Goal: Information Seeking & Learning: Learn about a topic

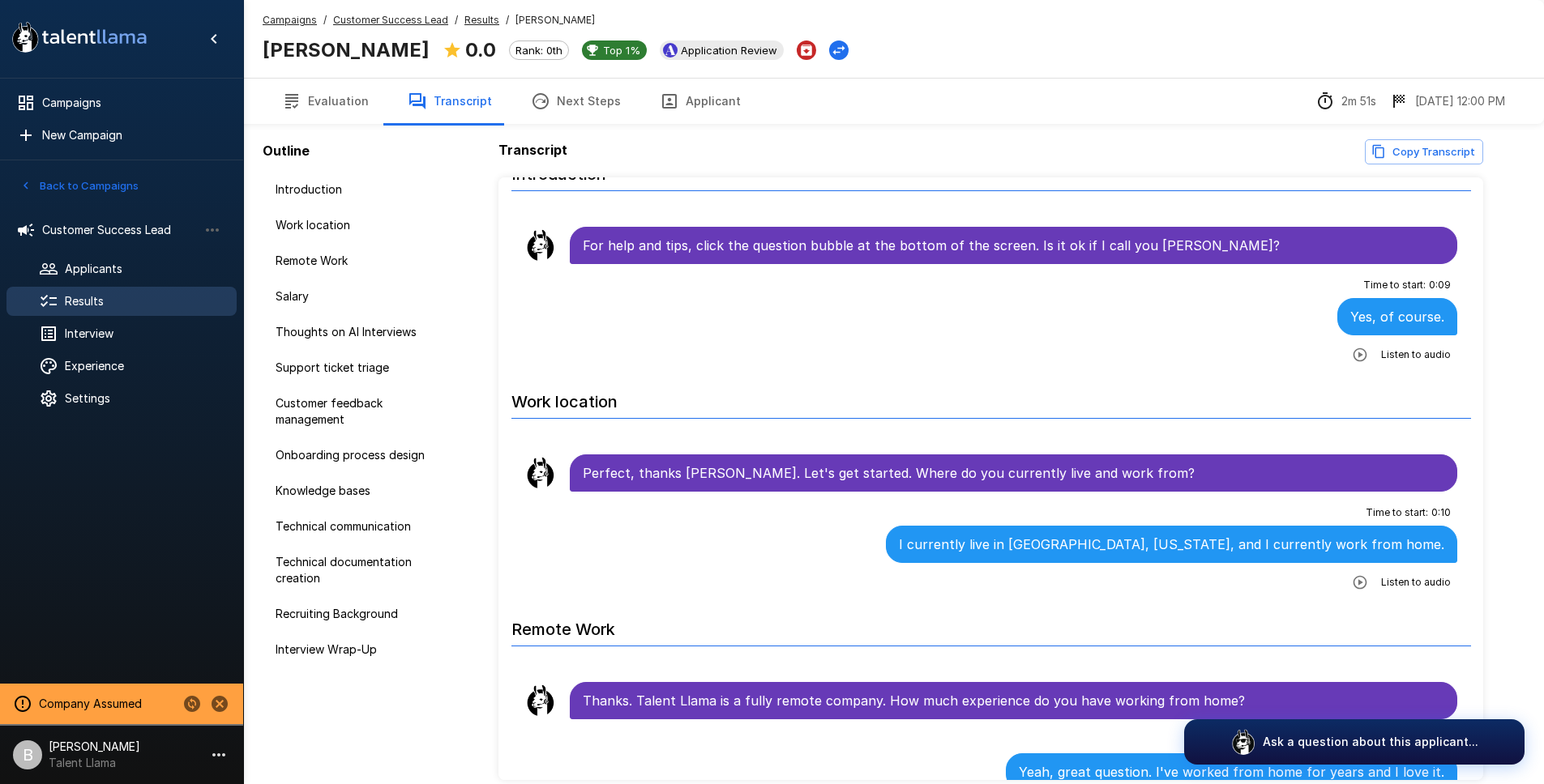
scroll to position [59, 0]
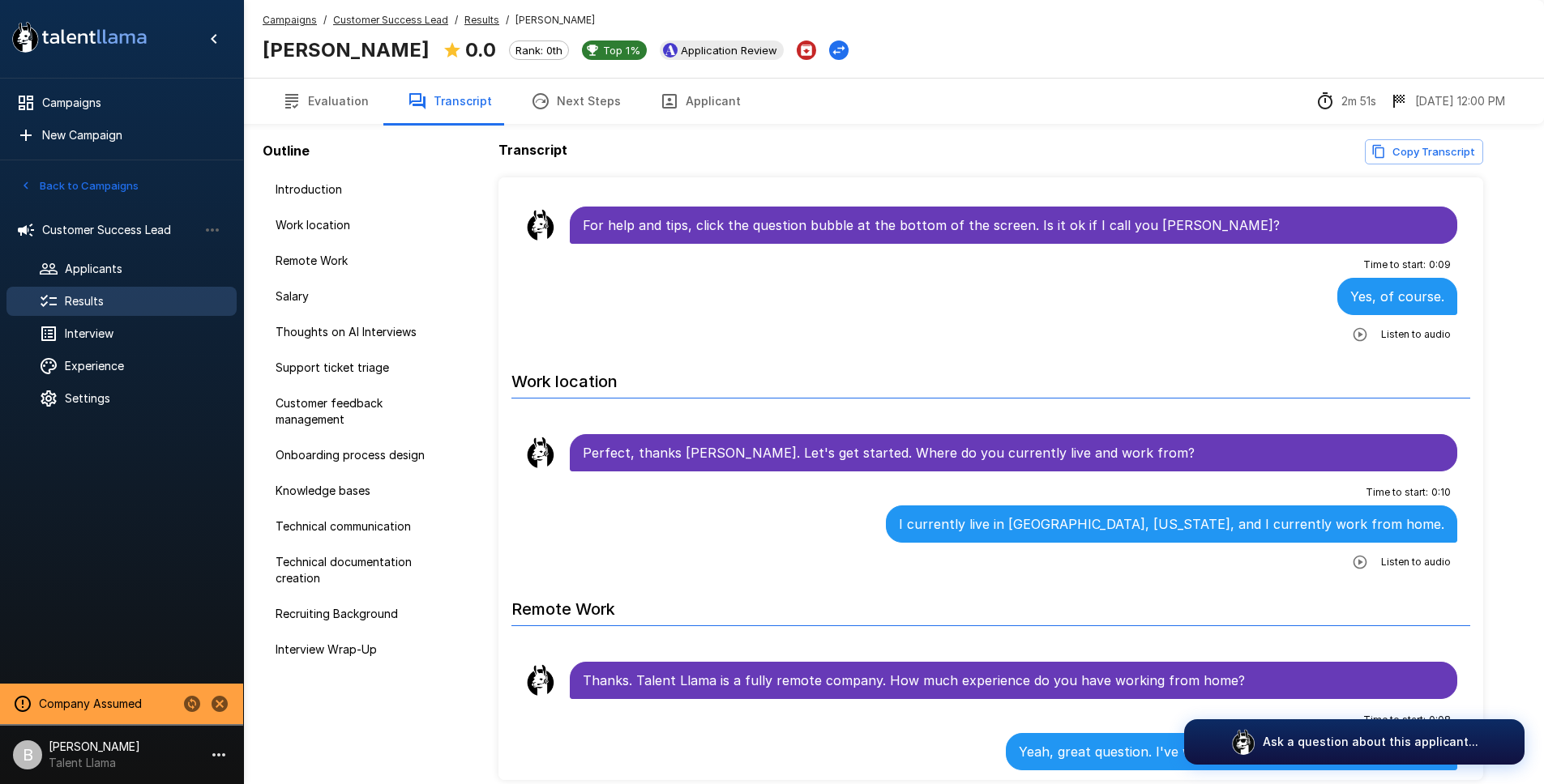
click at [320, 98] on button "Evaluation" at bounding box center [325, 101] width 126 height 46
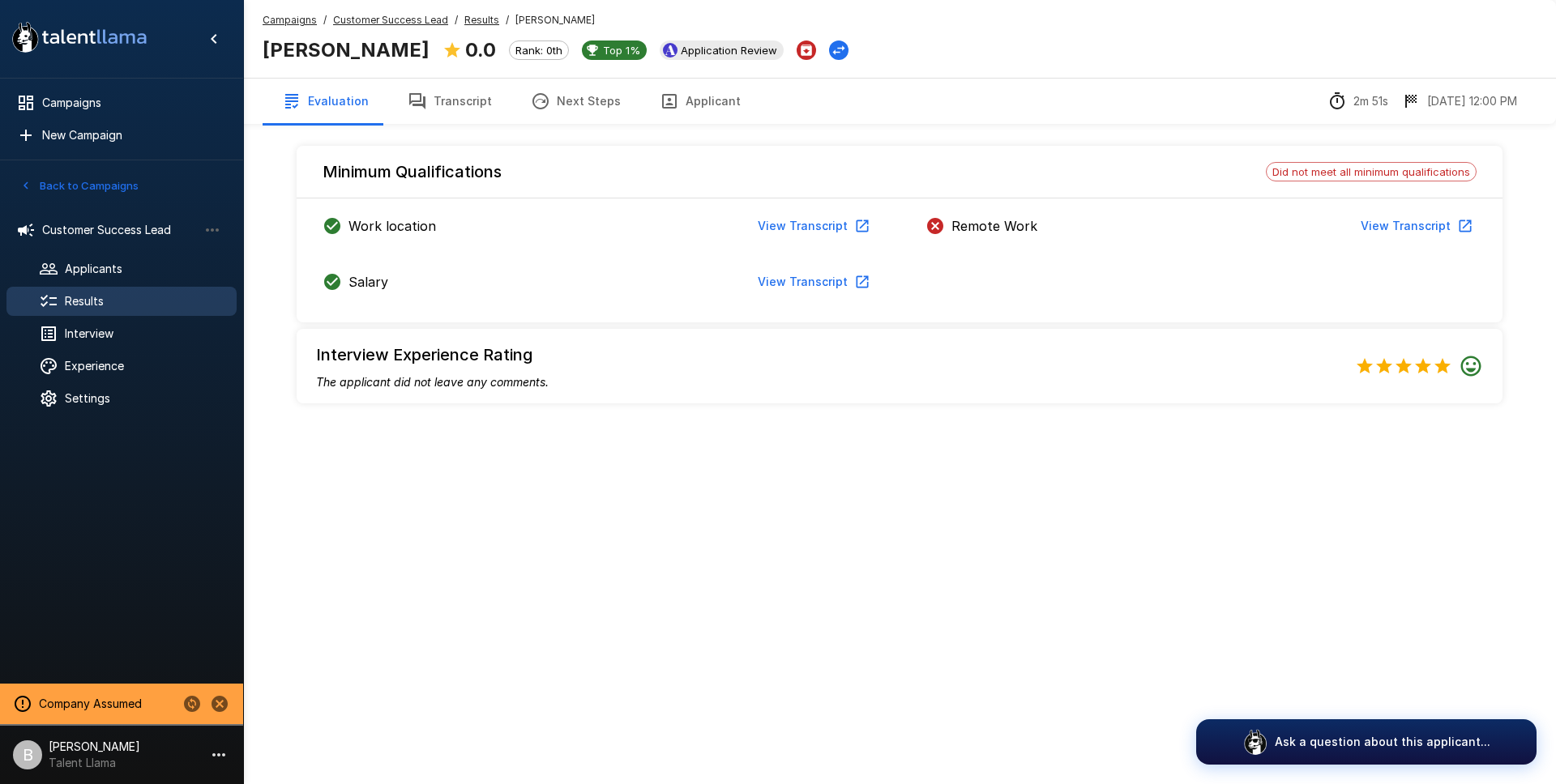
click at [401, 104] on button "Transcript" at bounding box center [449, 101] width 123 height 46
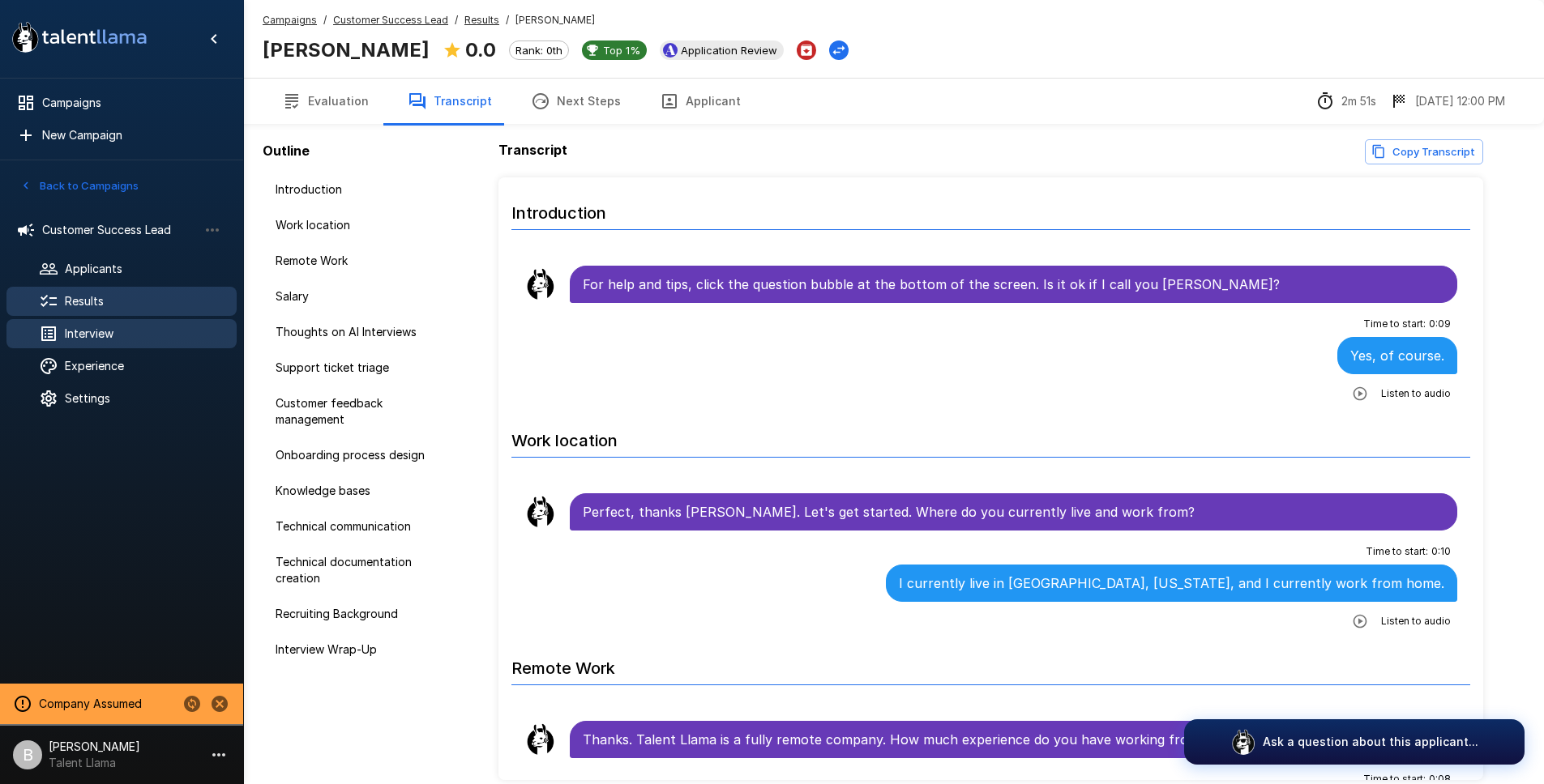
click at [121, 331] on span "Interview" at bounding box center [144, 333] width 158 height 16
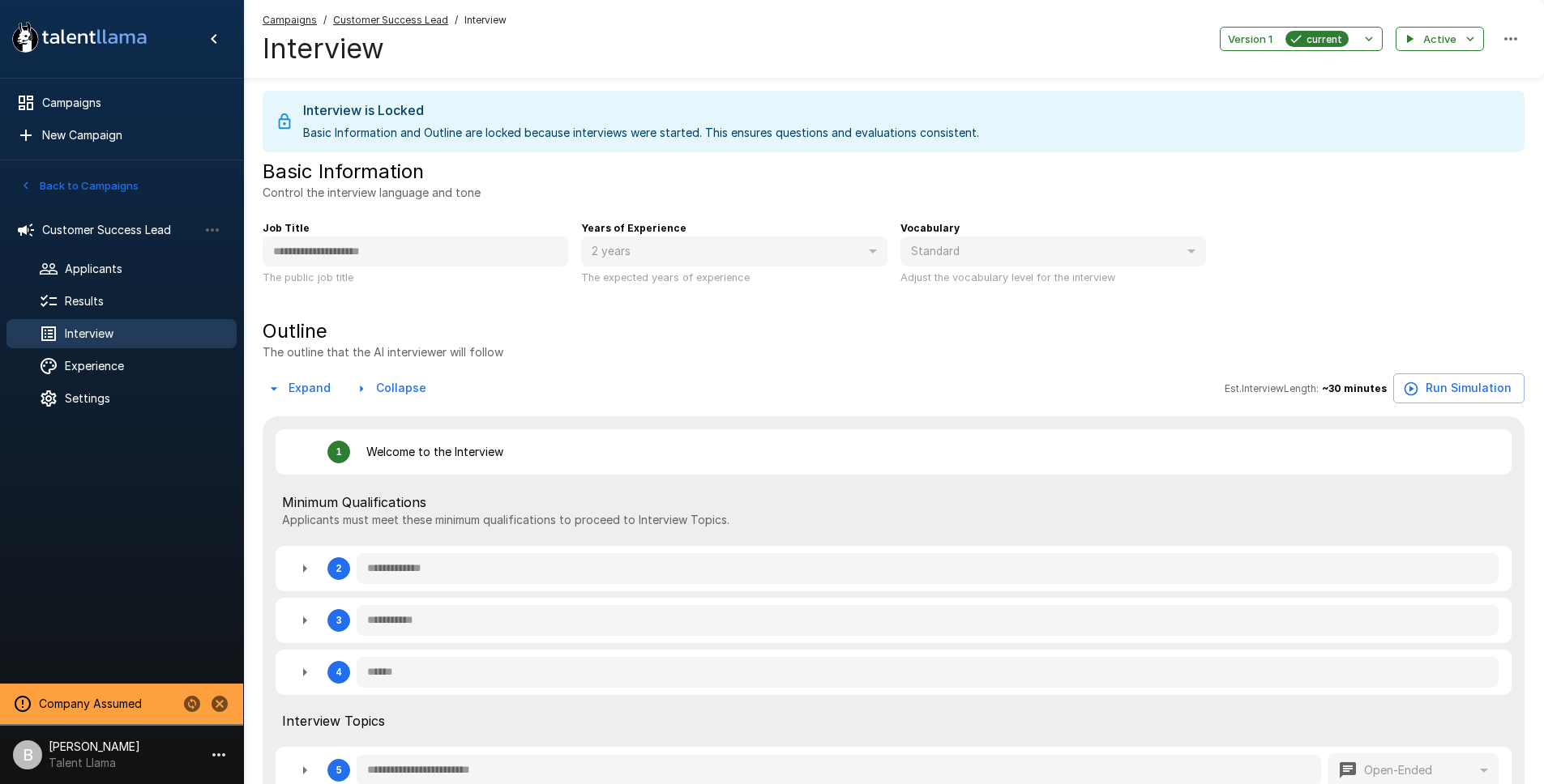
type textarea "*"
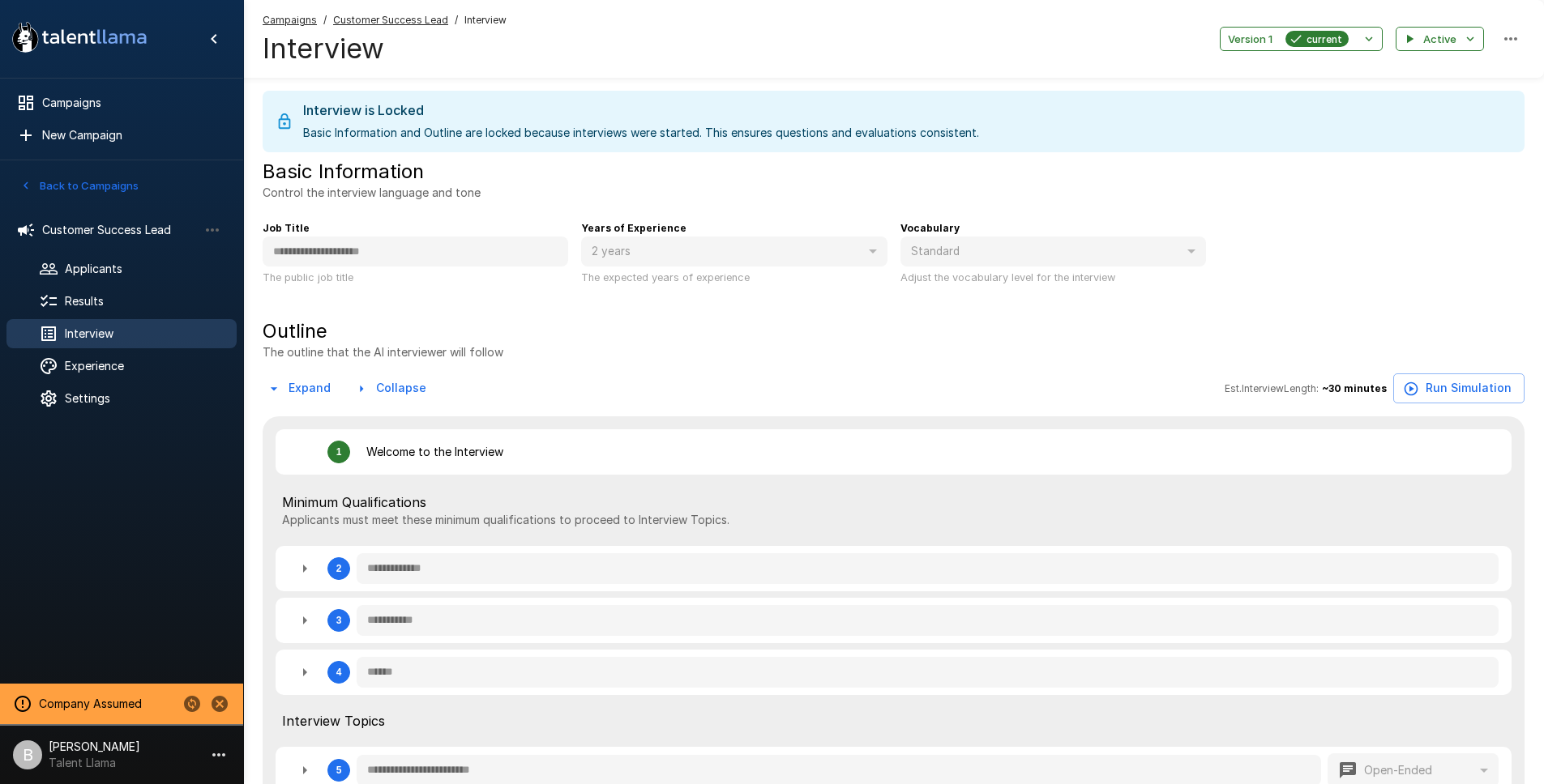
type textarea "*"
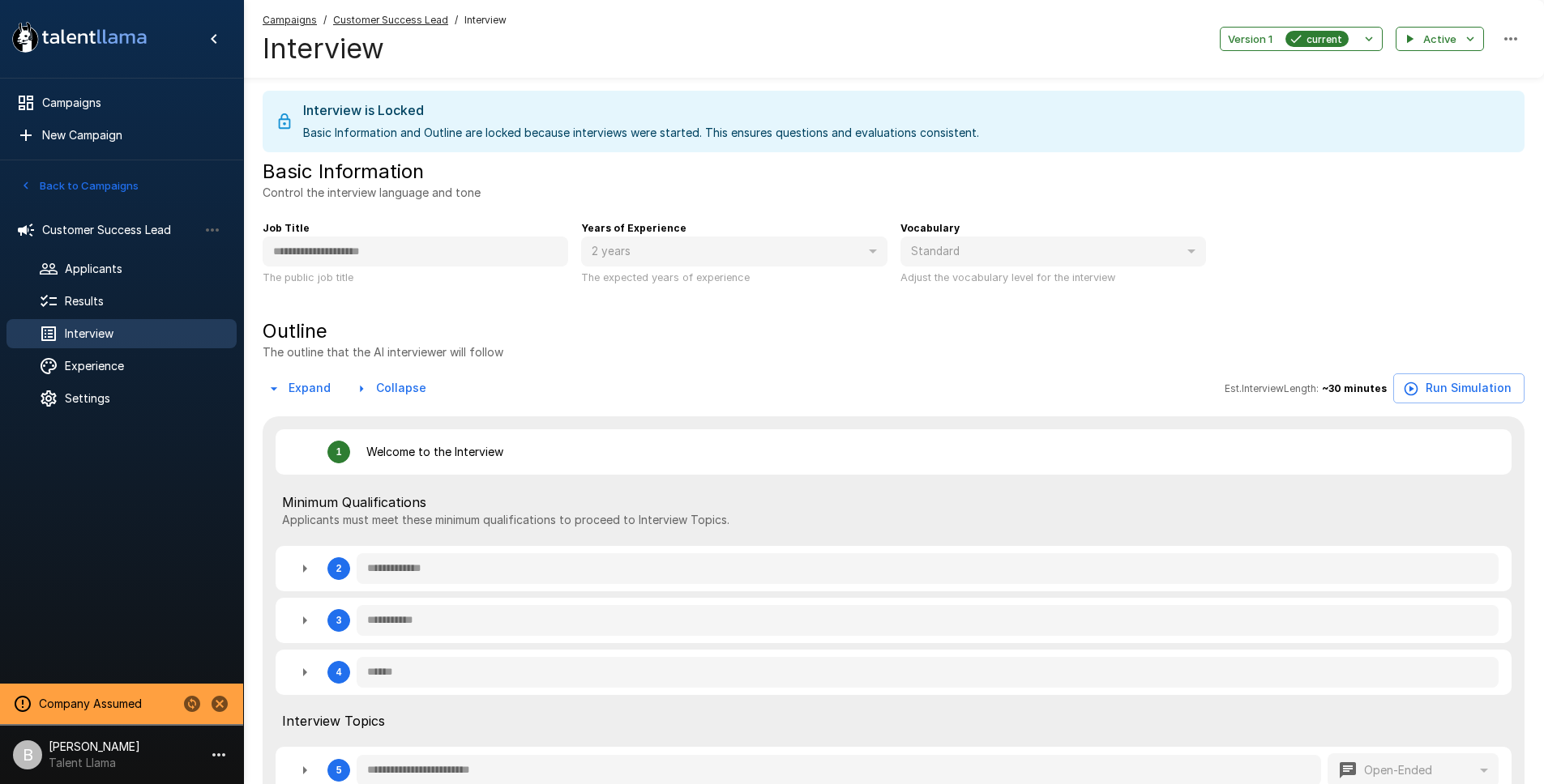
type textarea "*"
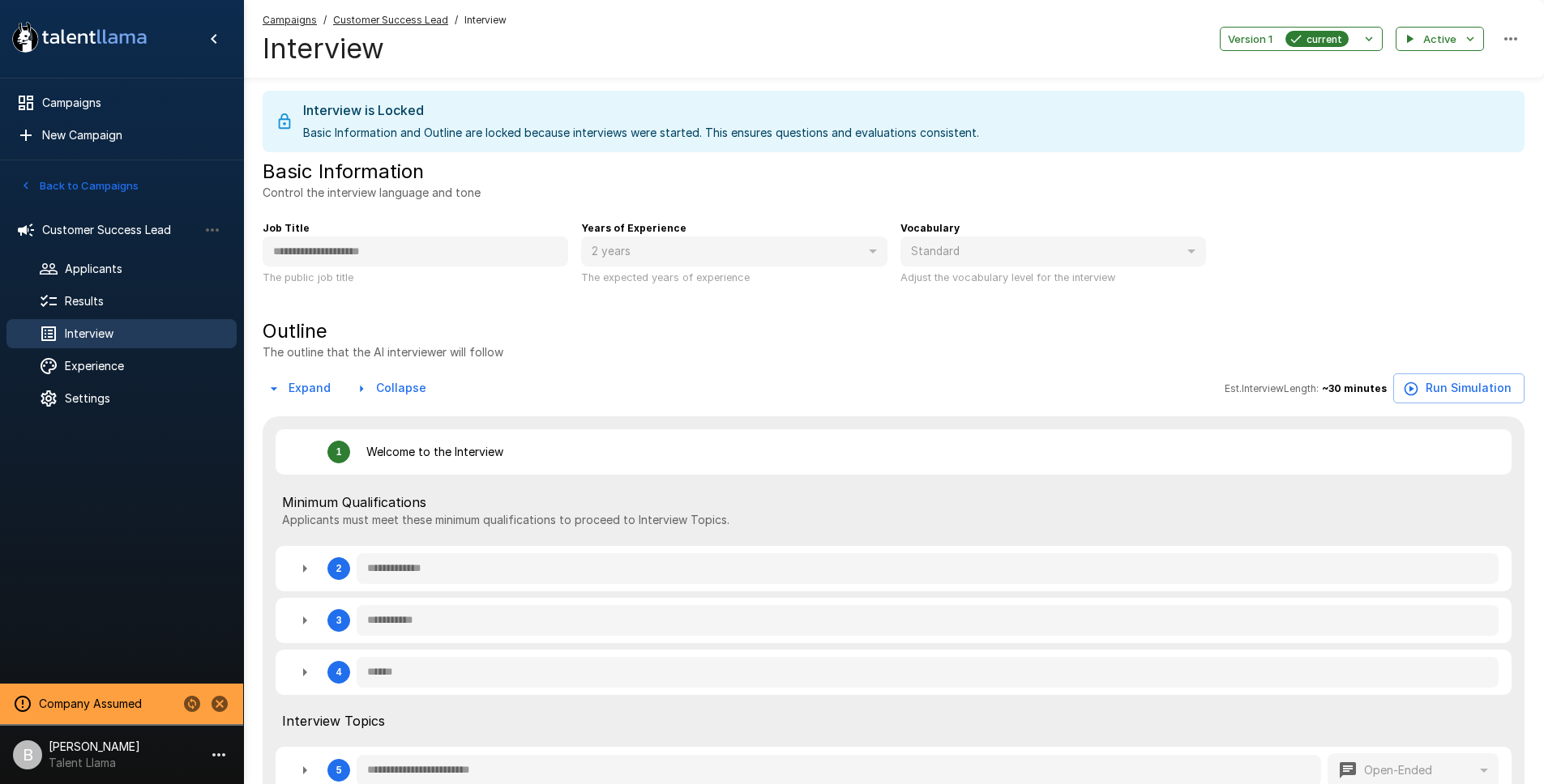
type textarea "*"
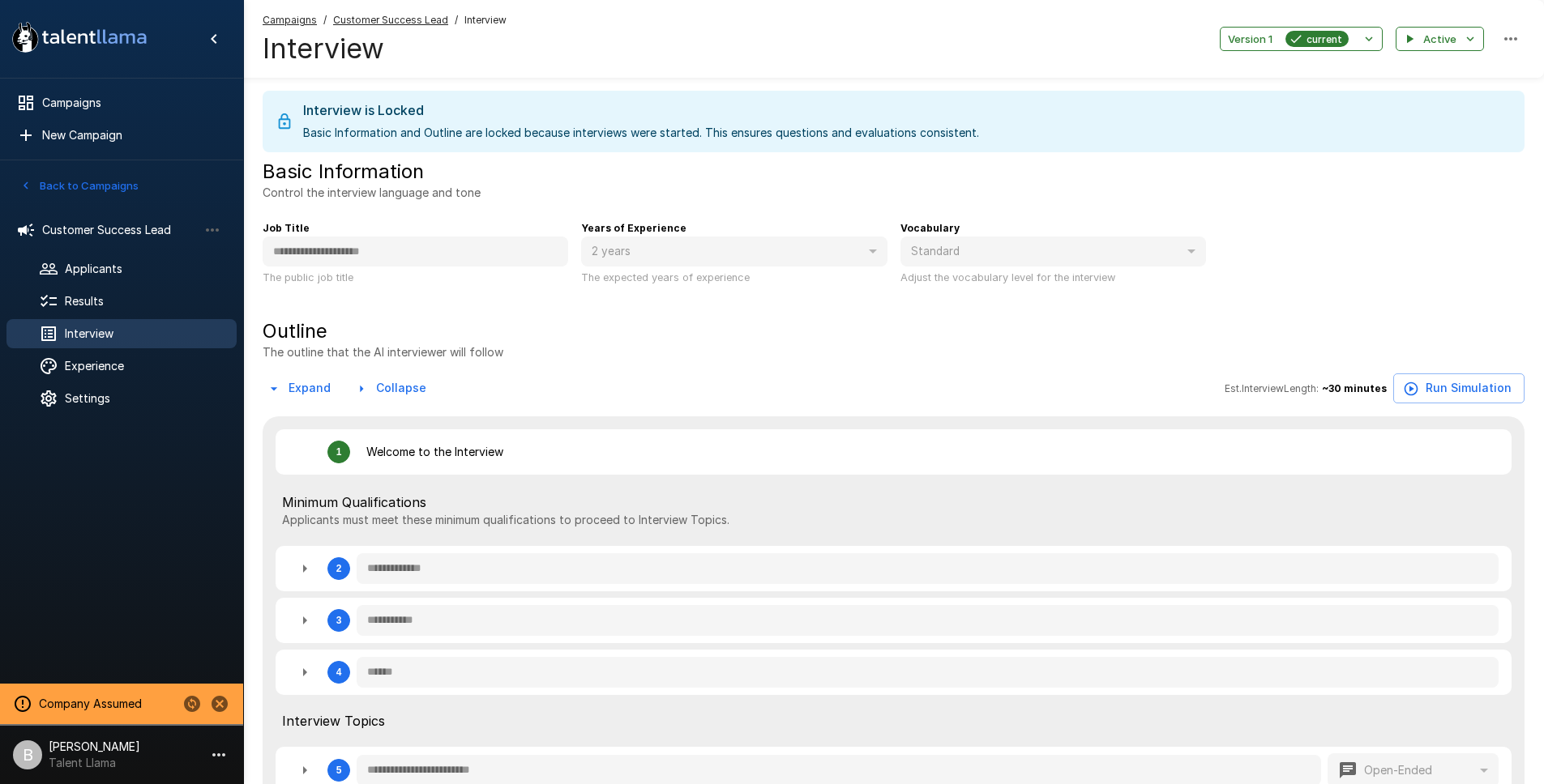
type textarea "*"
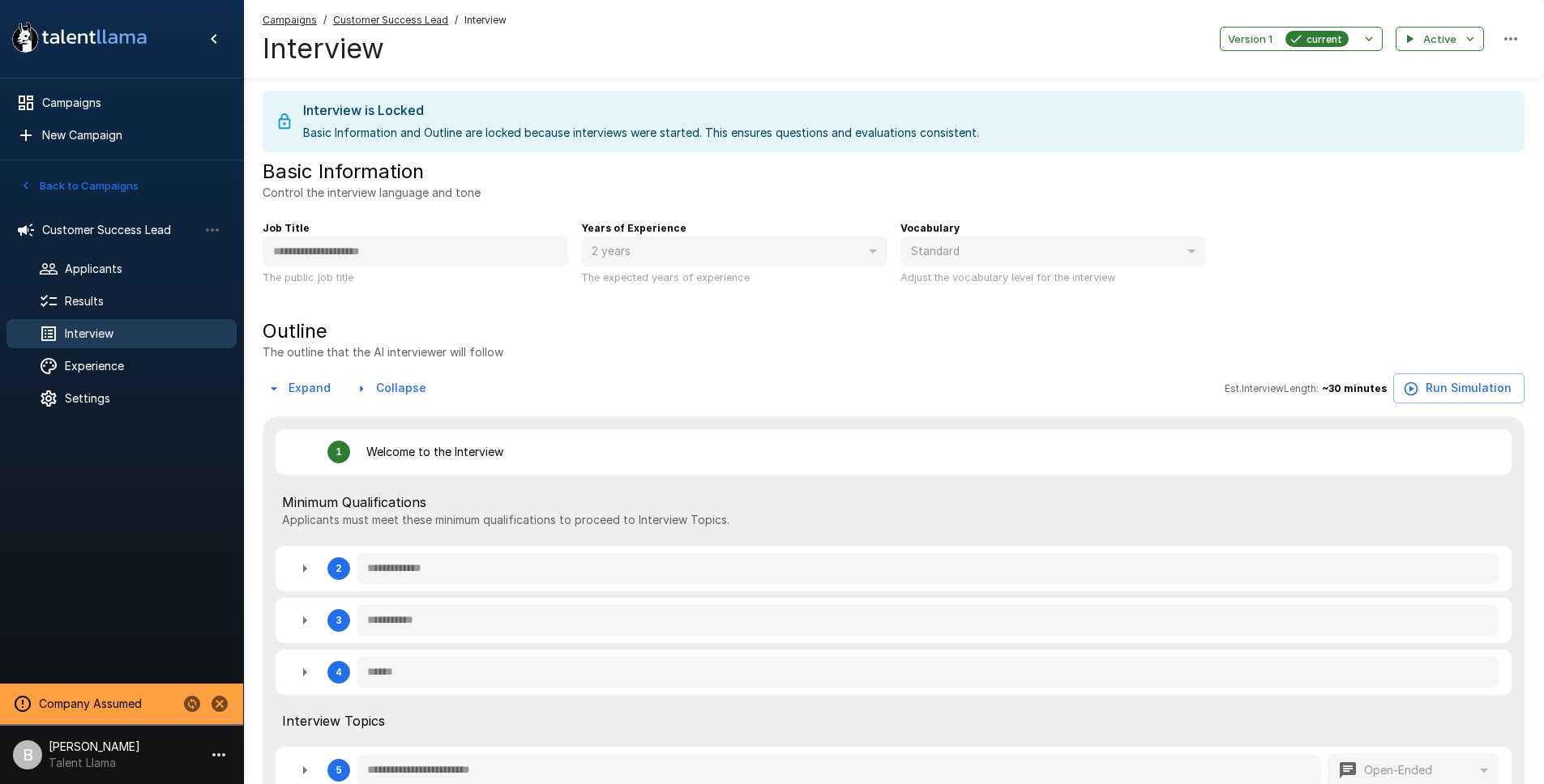
type textarea "*"
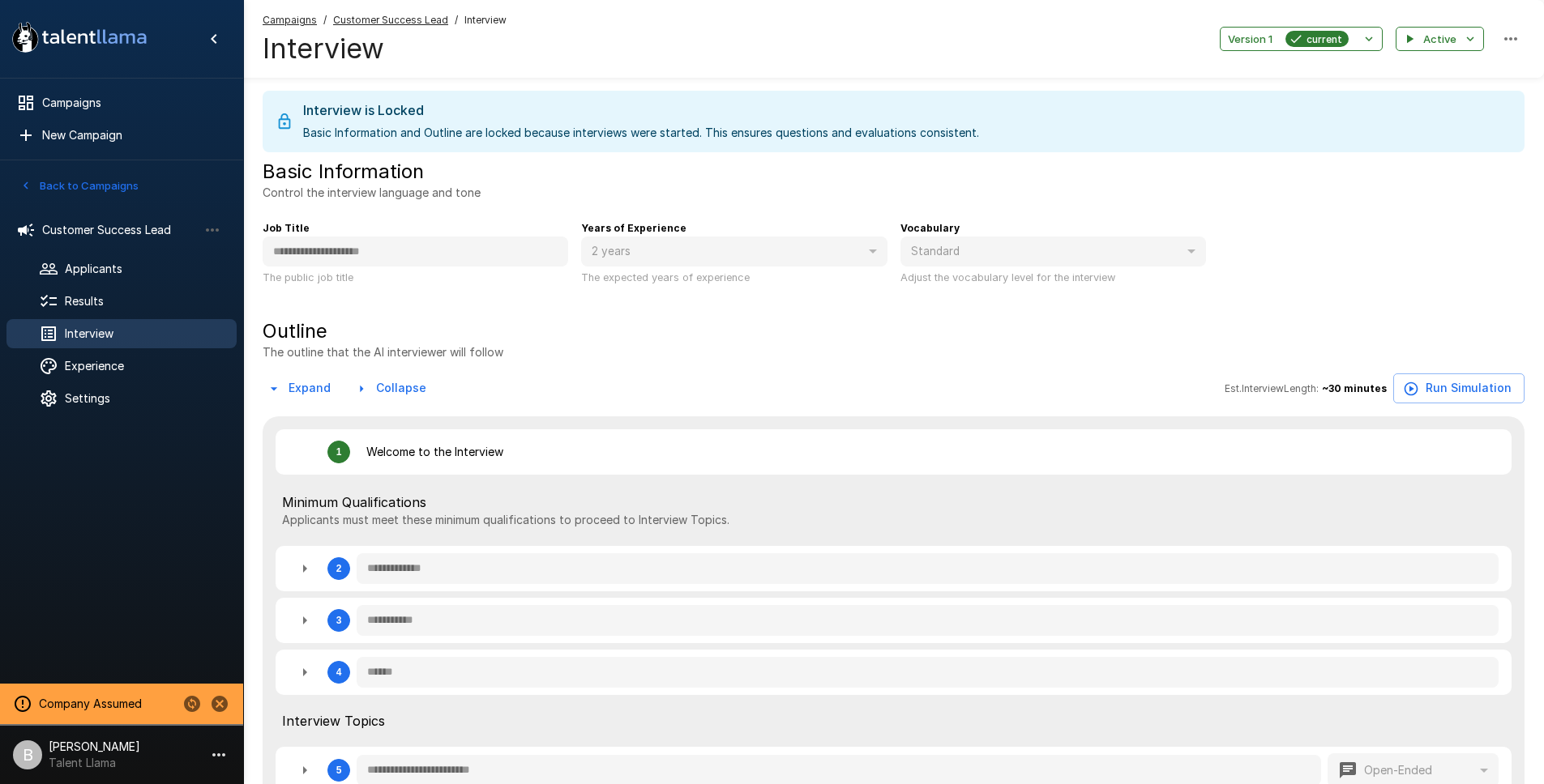
type textarea "*"
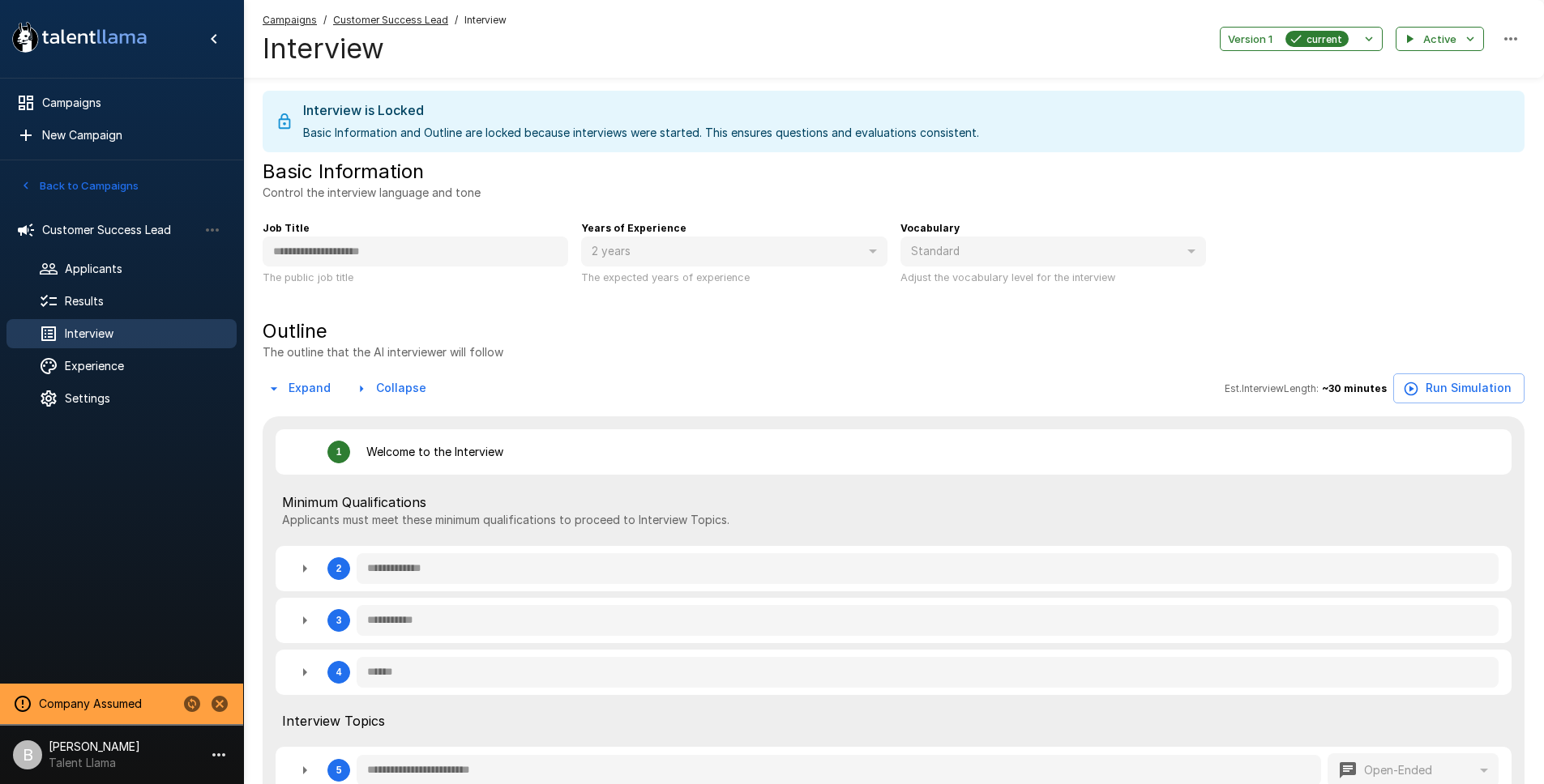
type textarea "*"
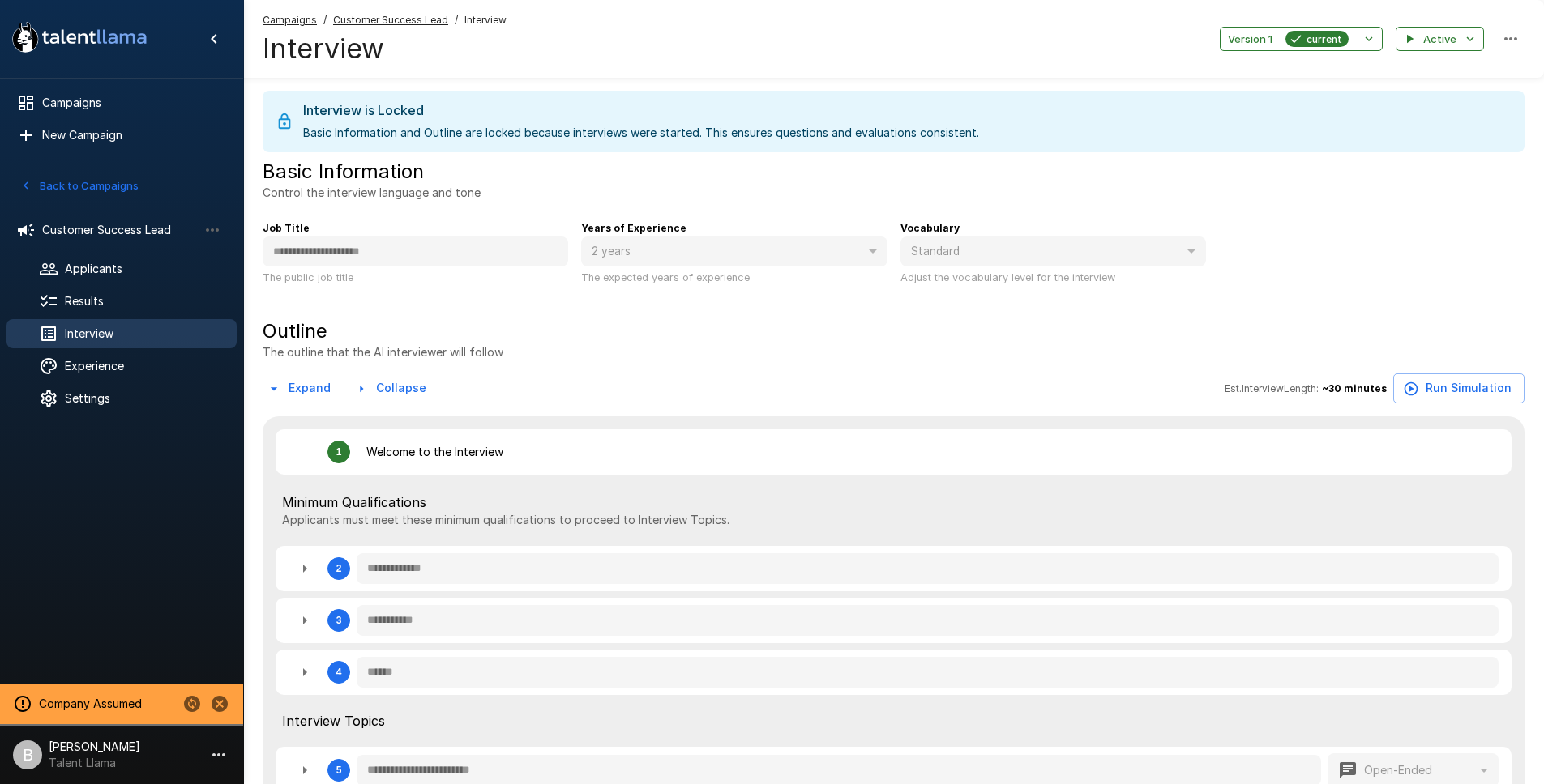
type textarea "*"
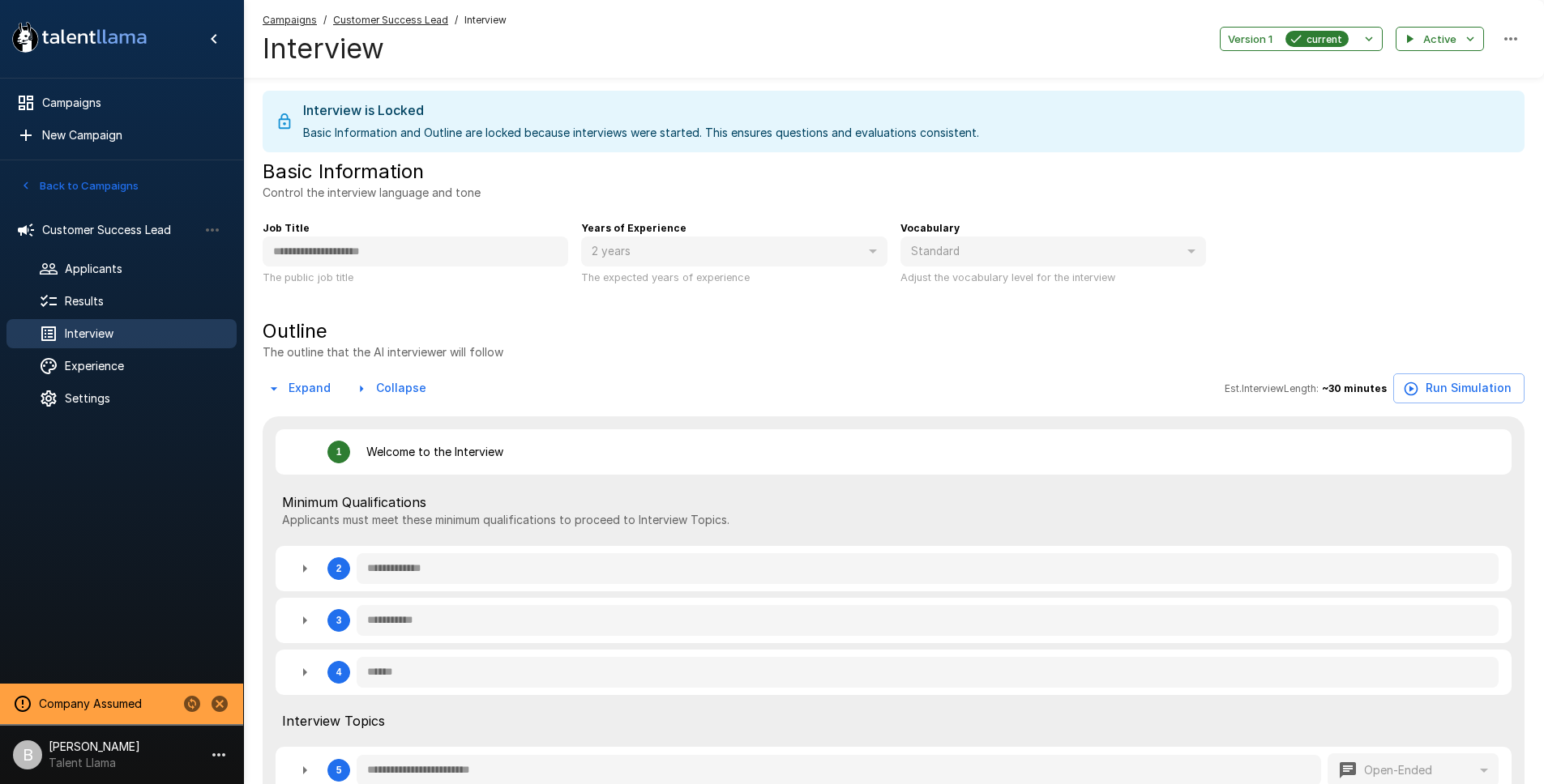
type textarea "*"
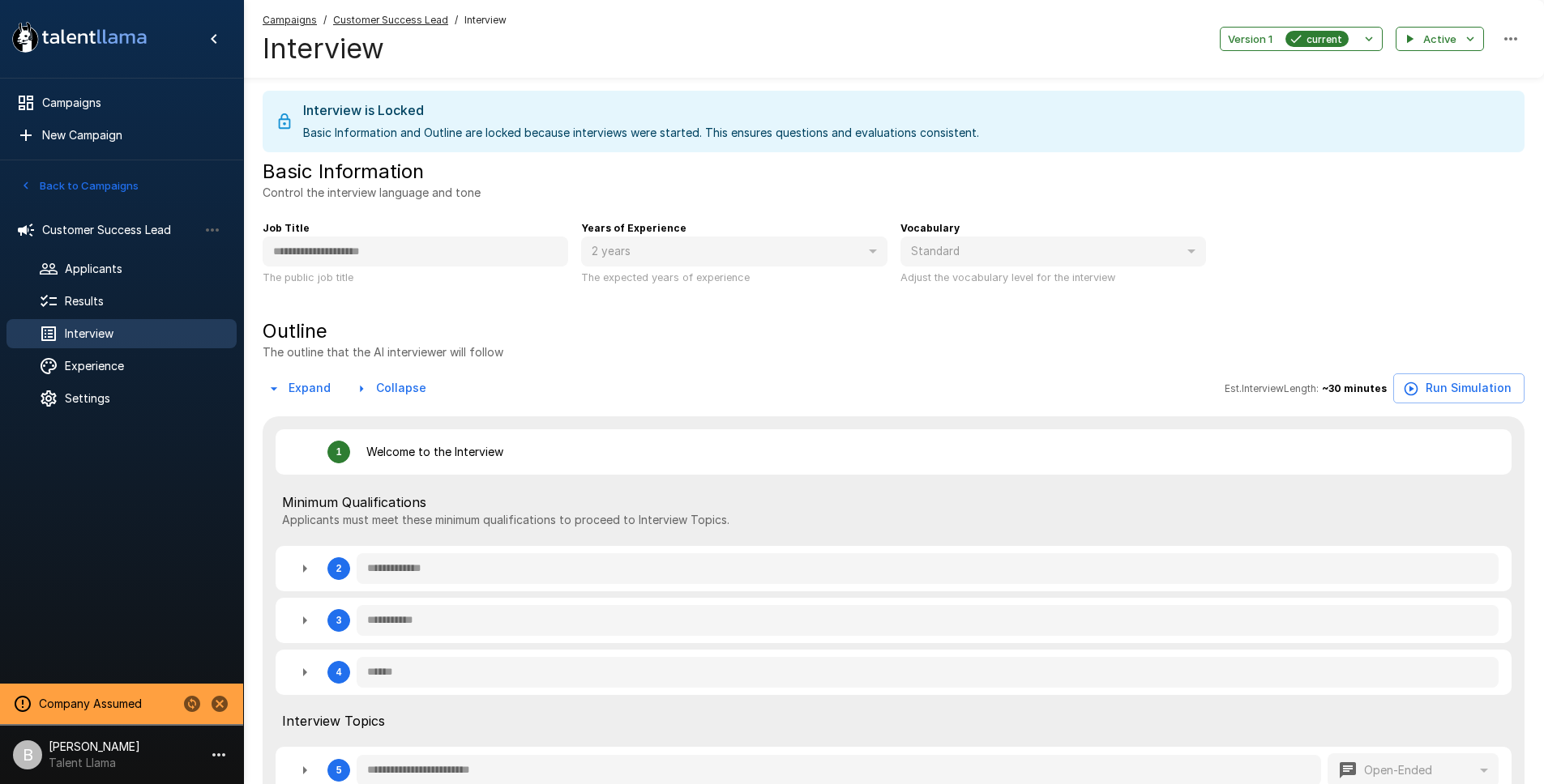
type textarea "*"
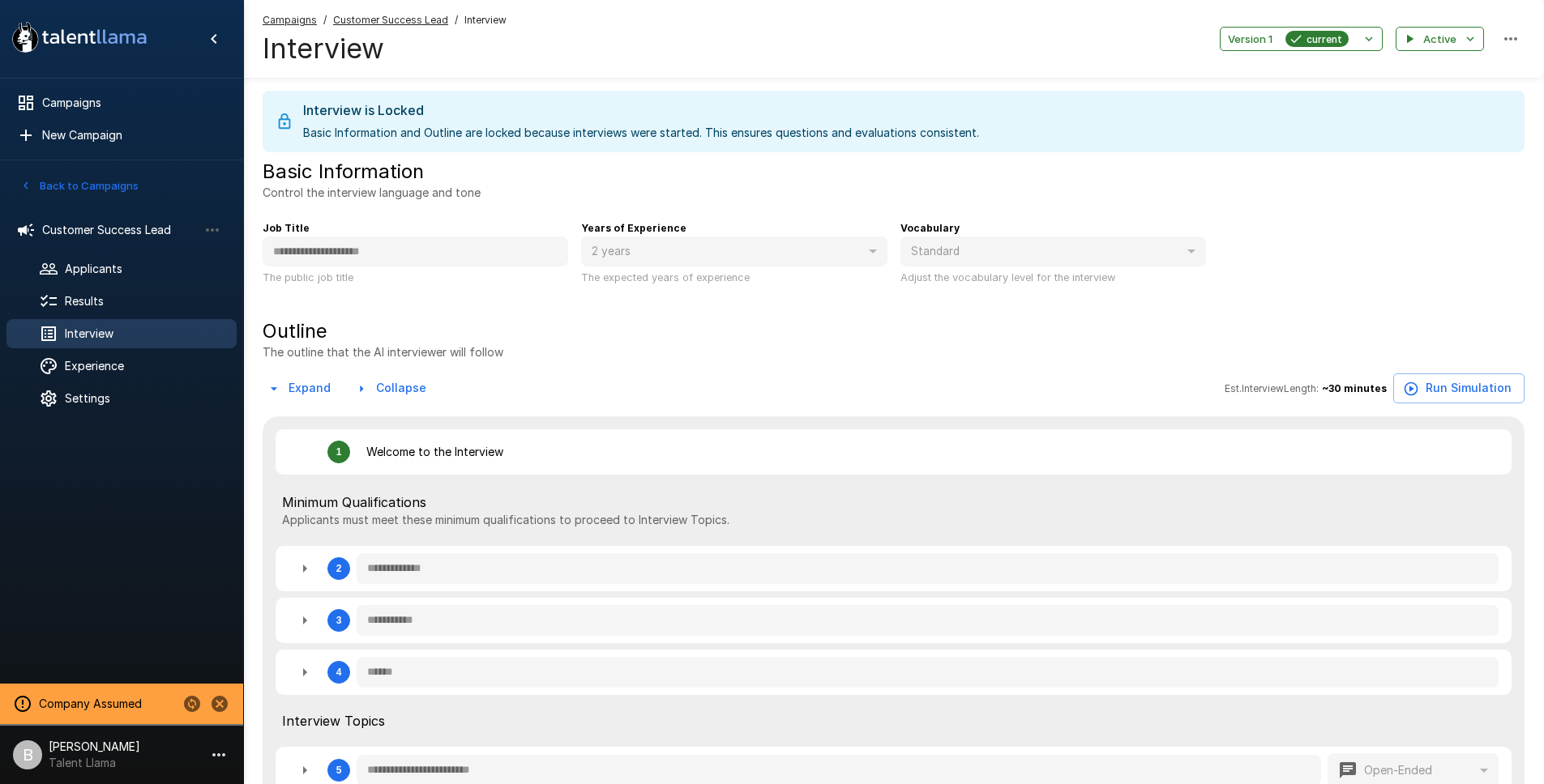
type textarea "*"
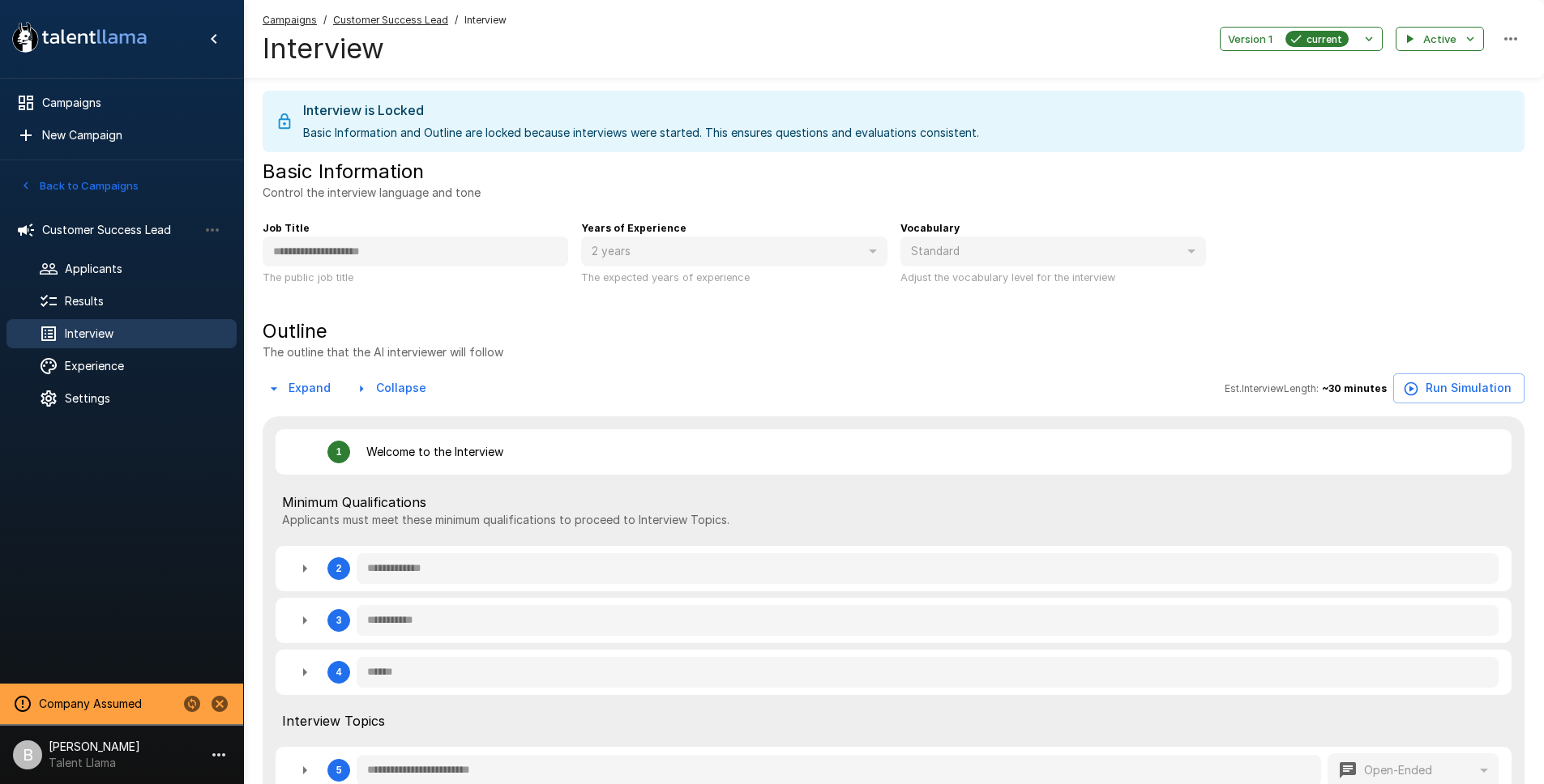
type textarea "*"
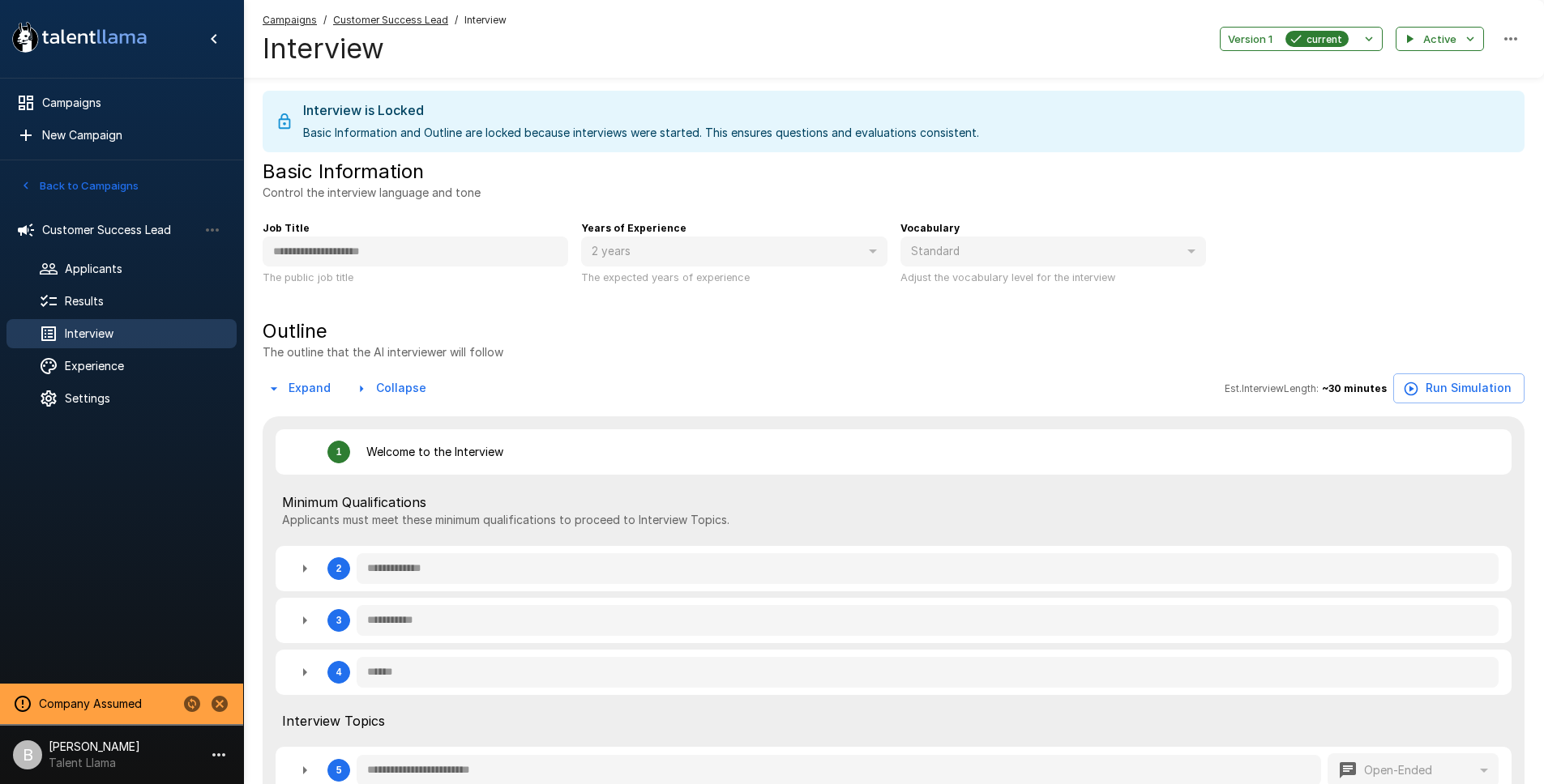
type textarea "*"
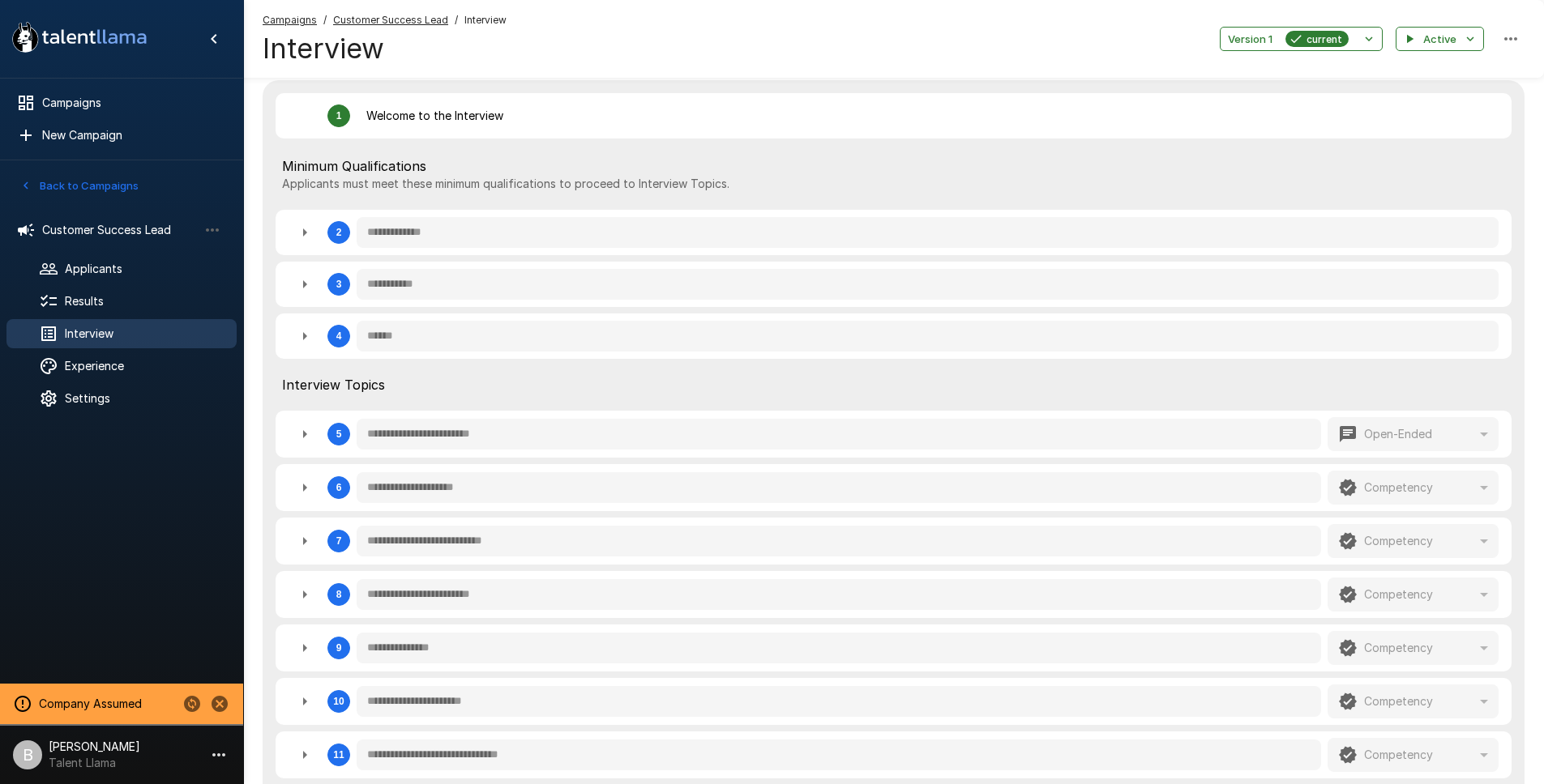
scroll to position [352, 0]
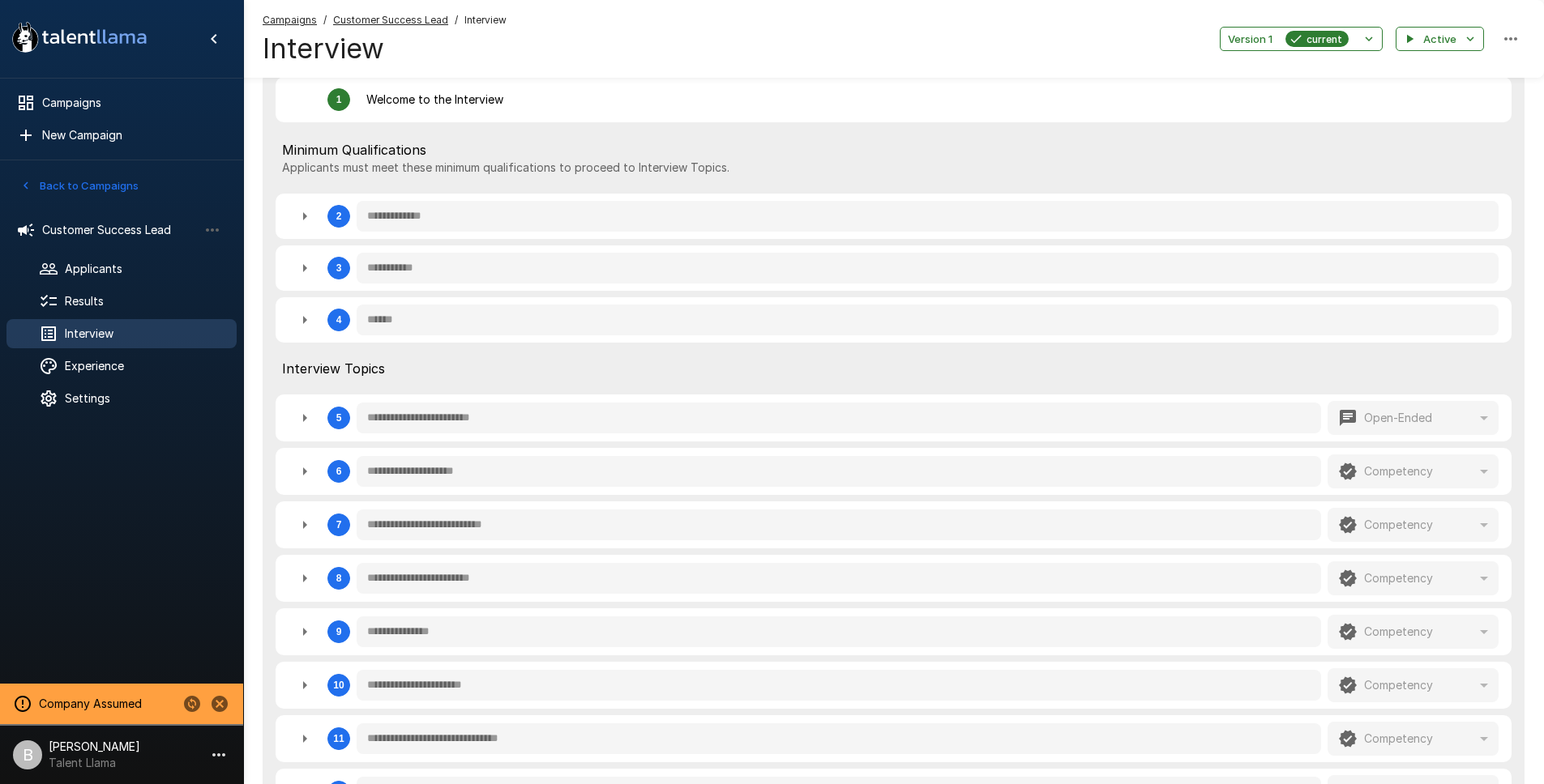
click at [301, 316] on icon "button" at bounding box center [304, 320] width 19 height 19
type textarea "*"
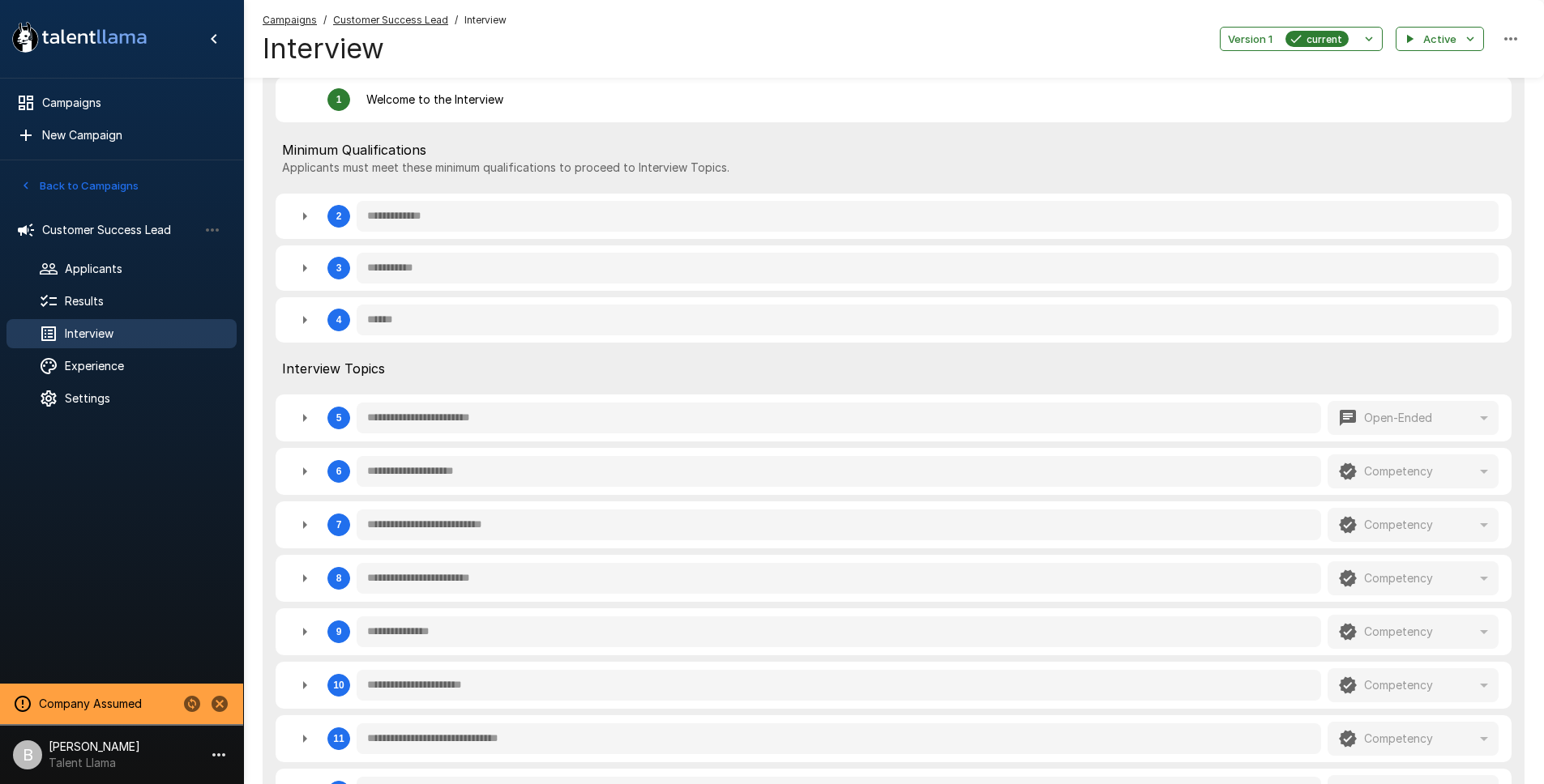
type textarea "*"
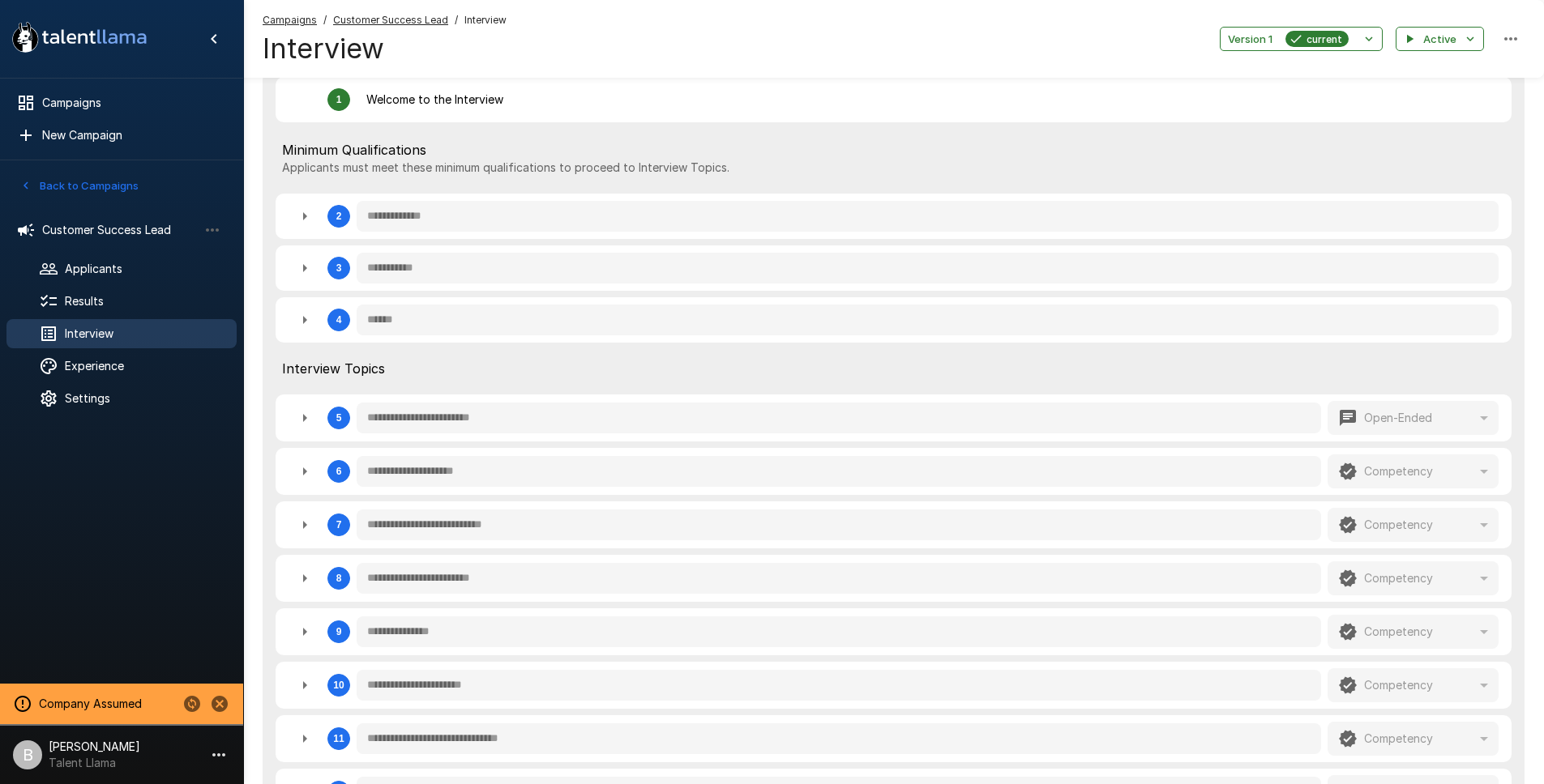
type textarea "*"
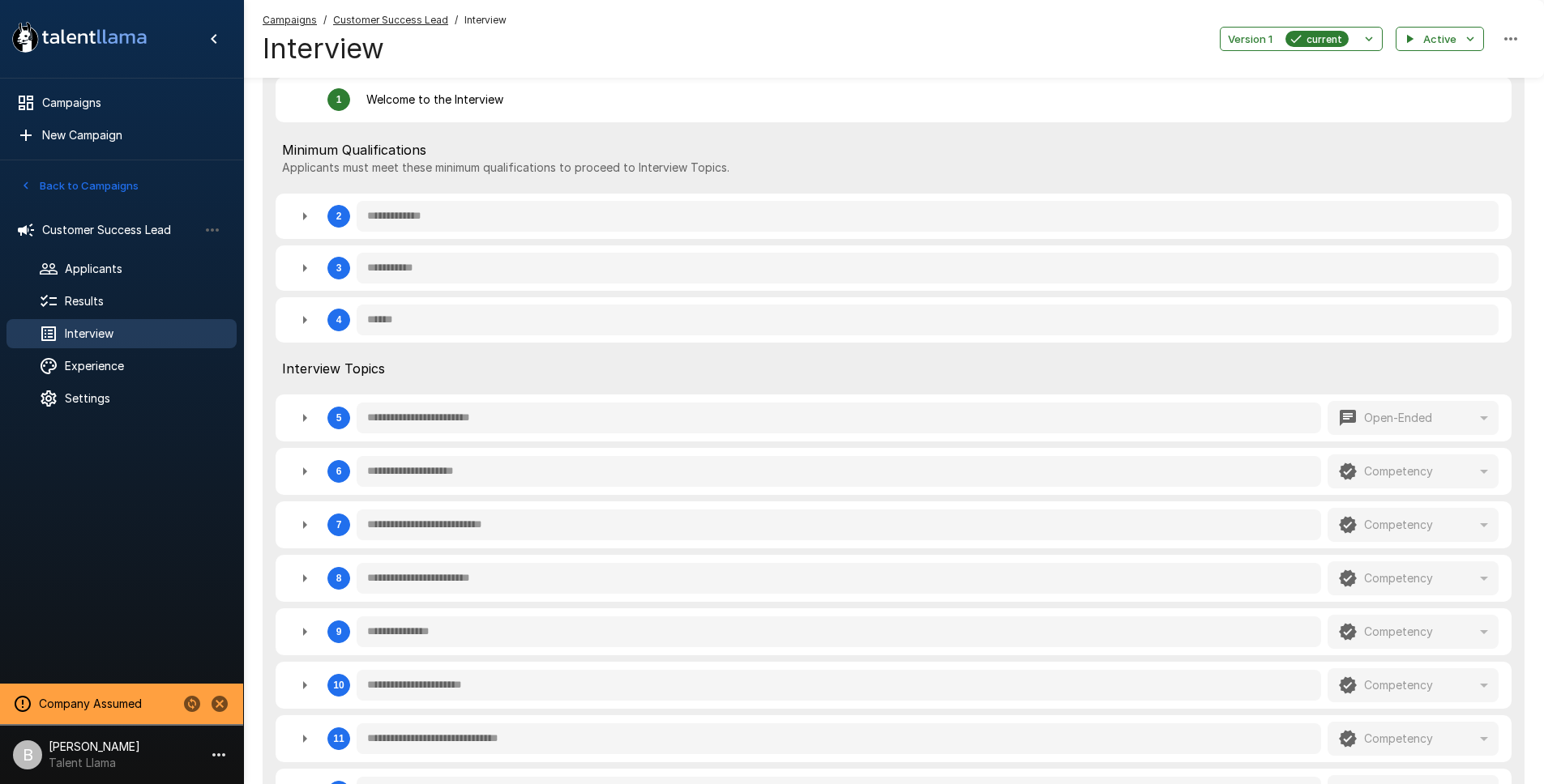
type textarea "*"
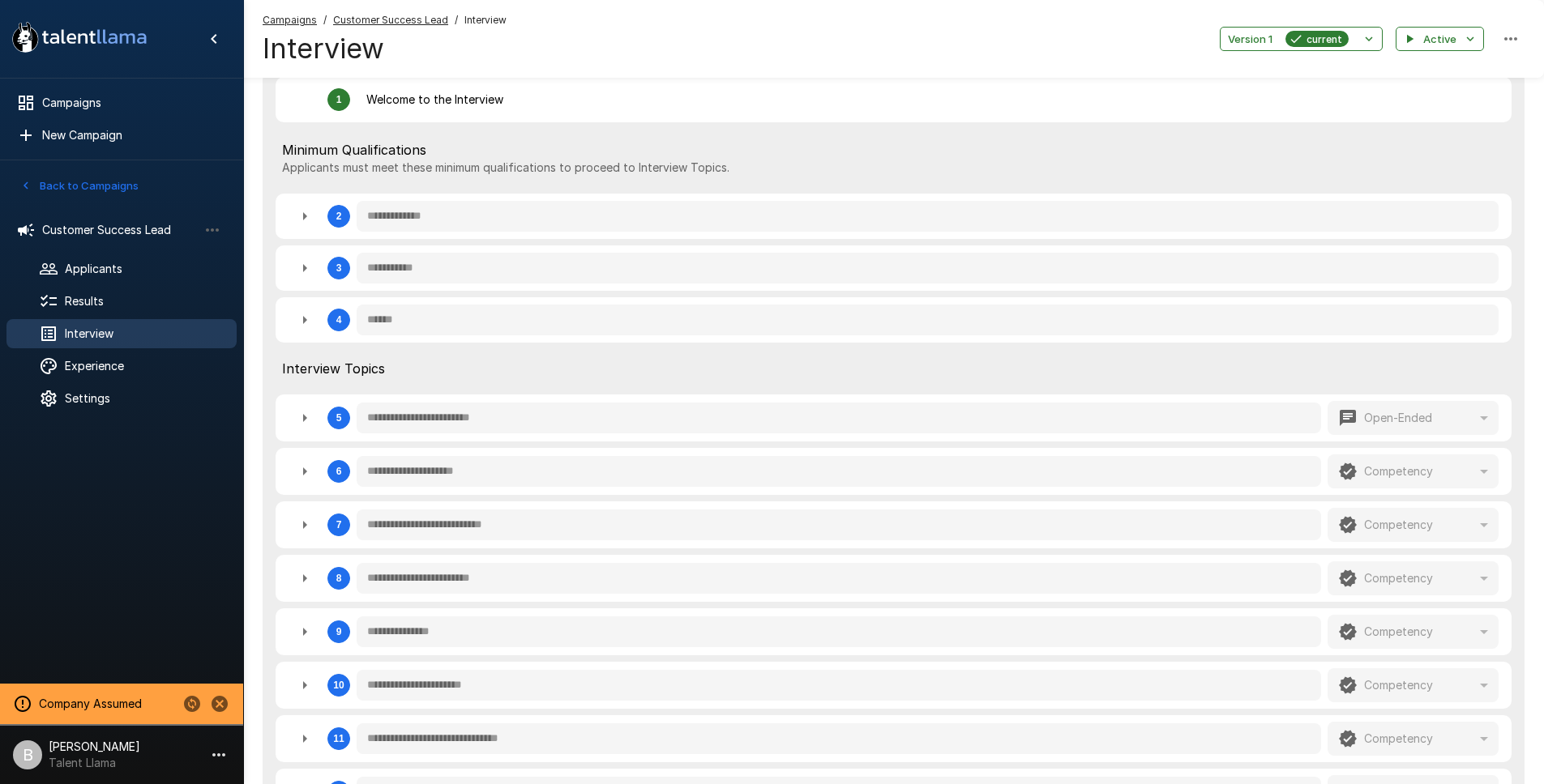
type textarea "*"
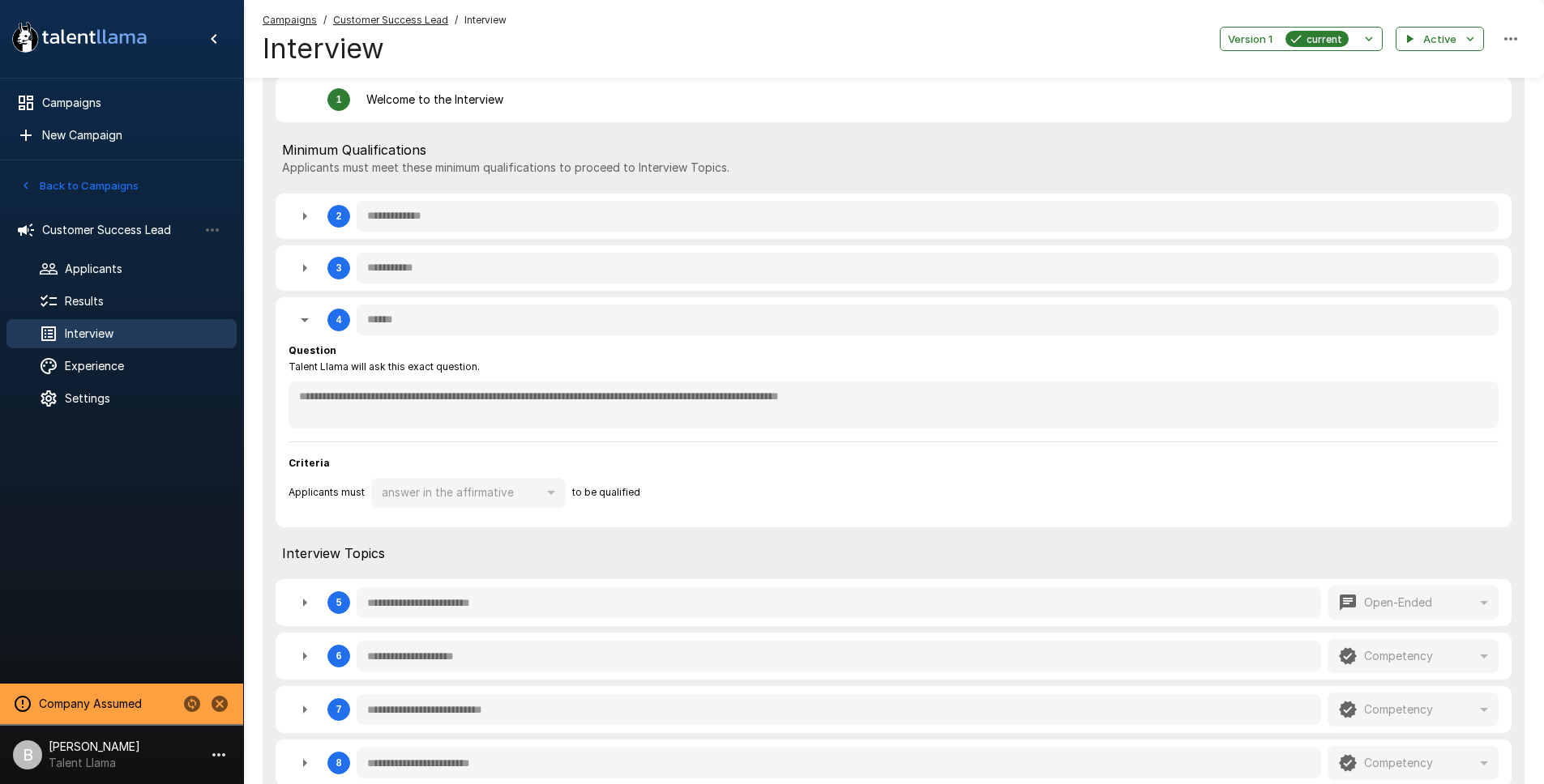
click at [293, 259] on button "button" at bounding box center [304, 268] width 32 height 32
type textarea "*"
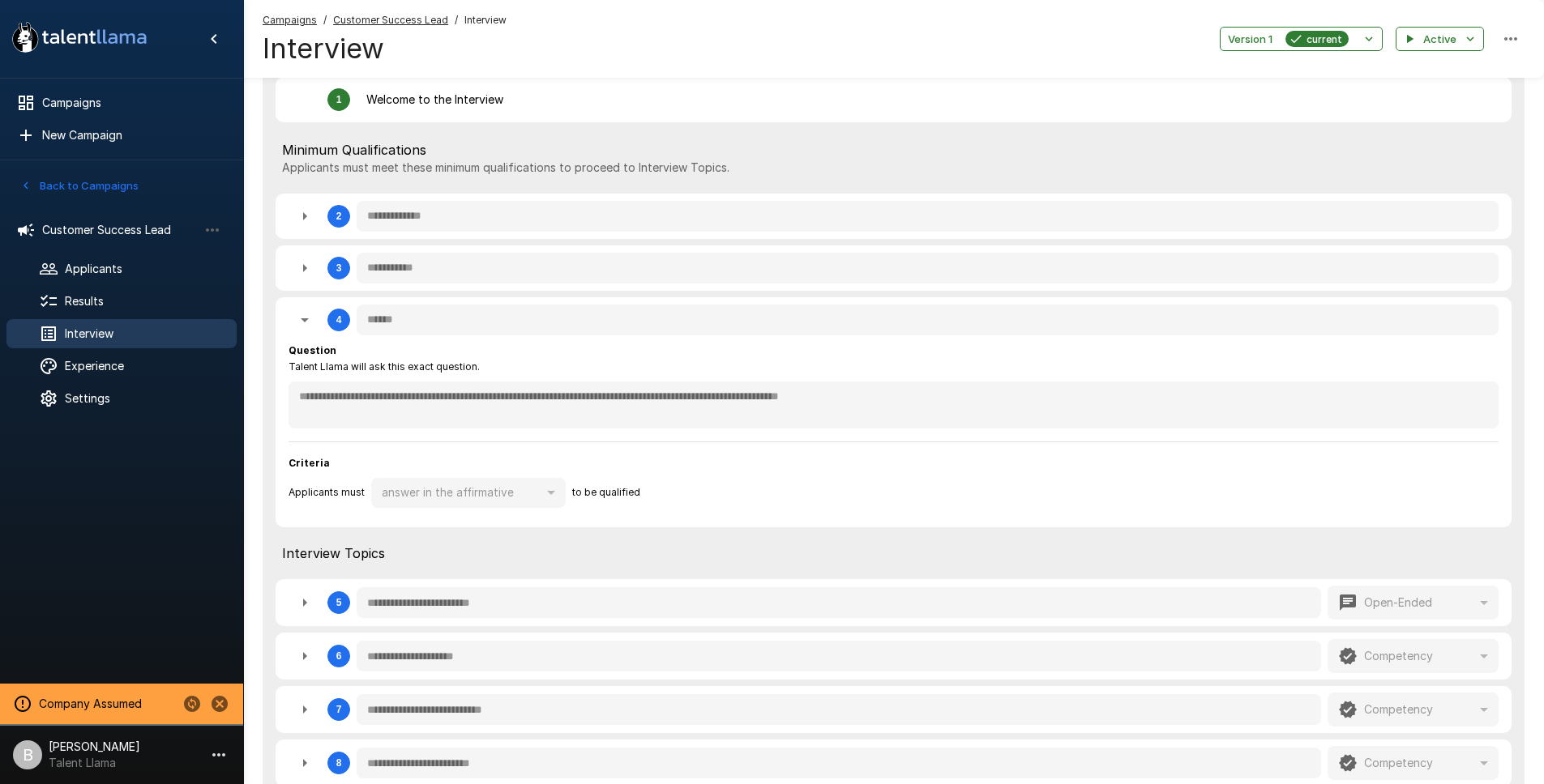
type textarea "*"
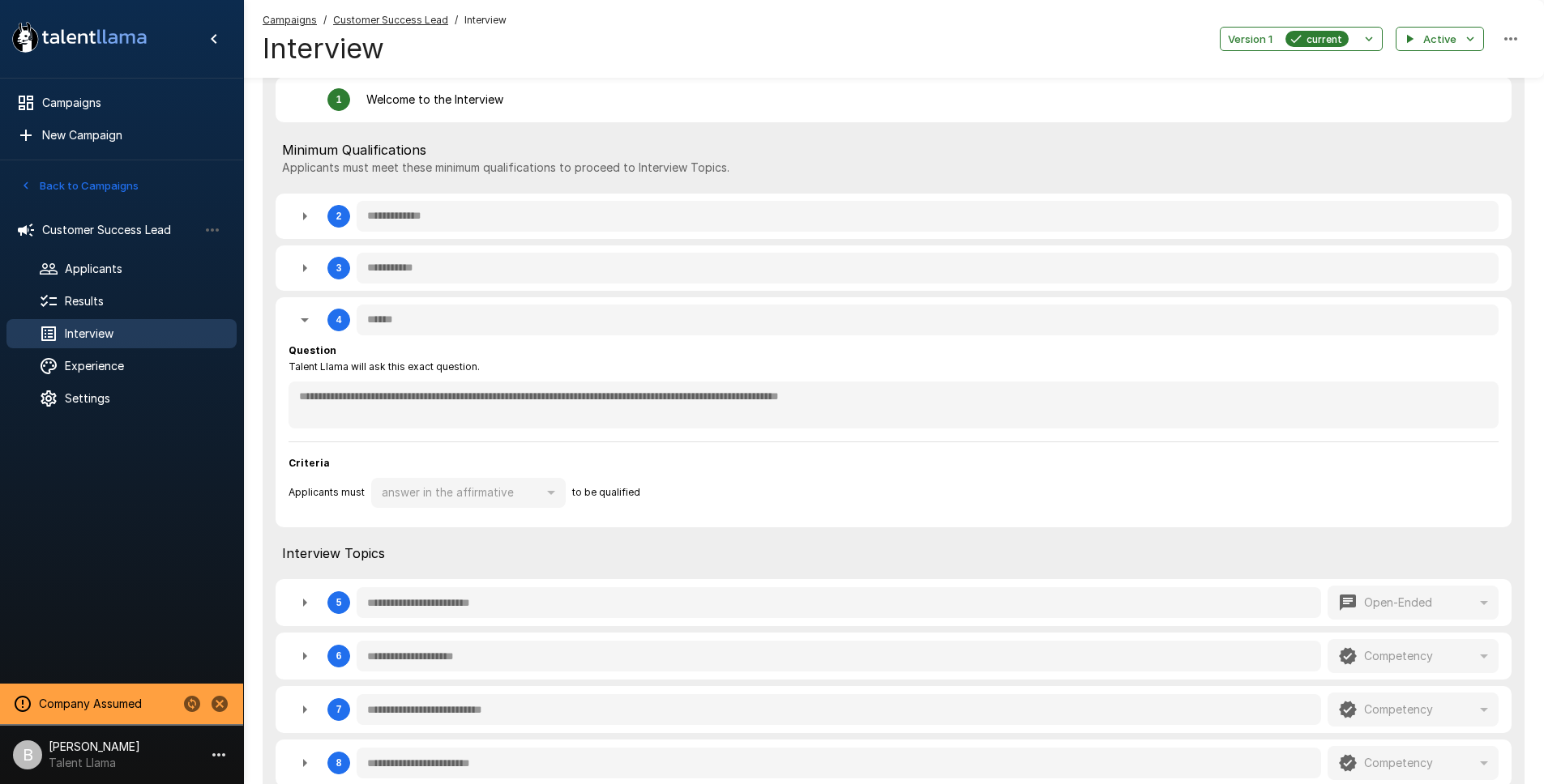
type textarea "*"
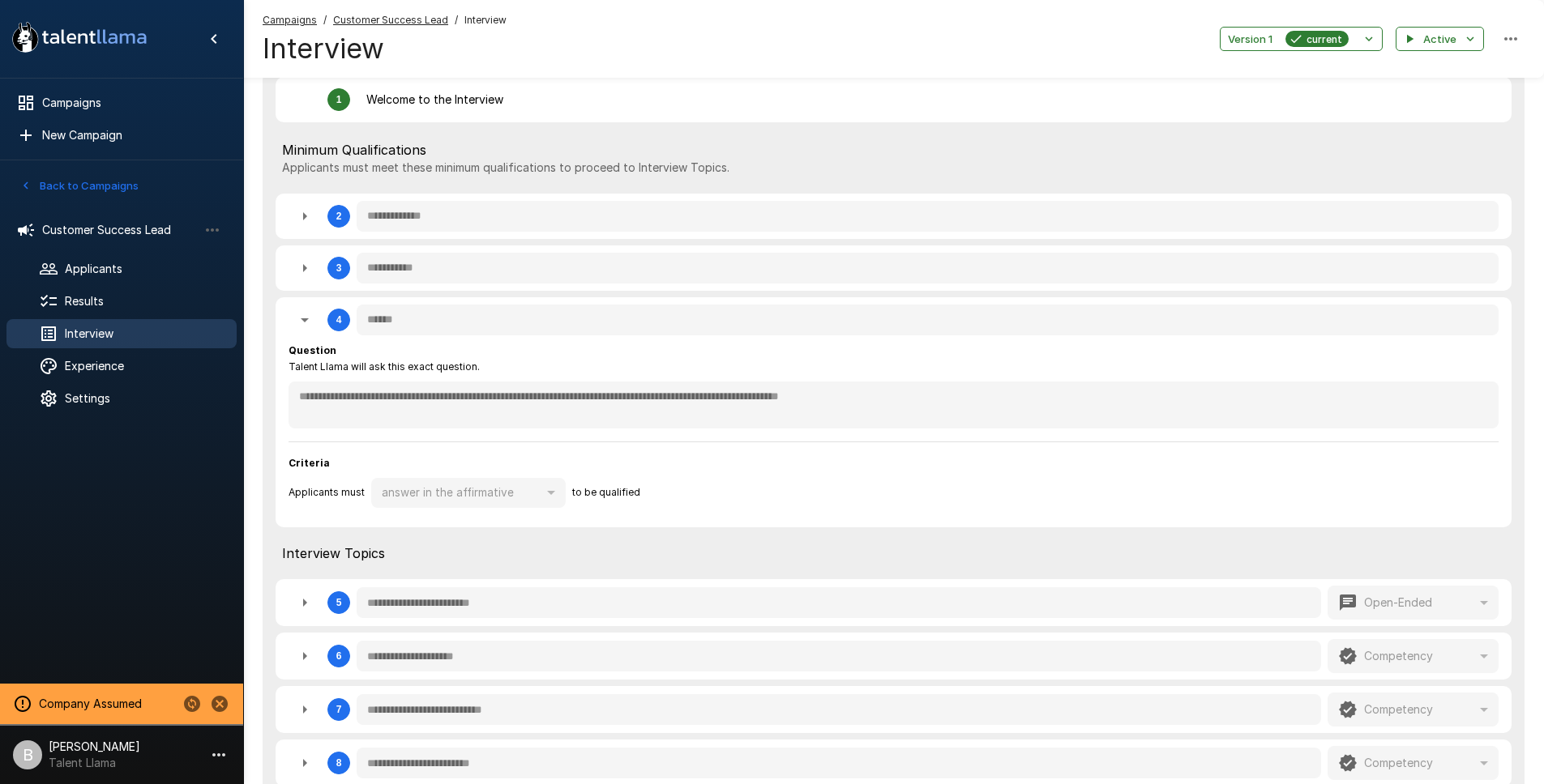
type textarea "*"
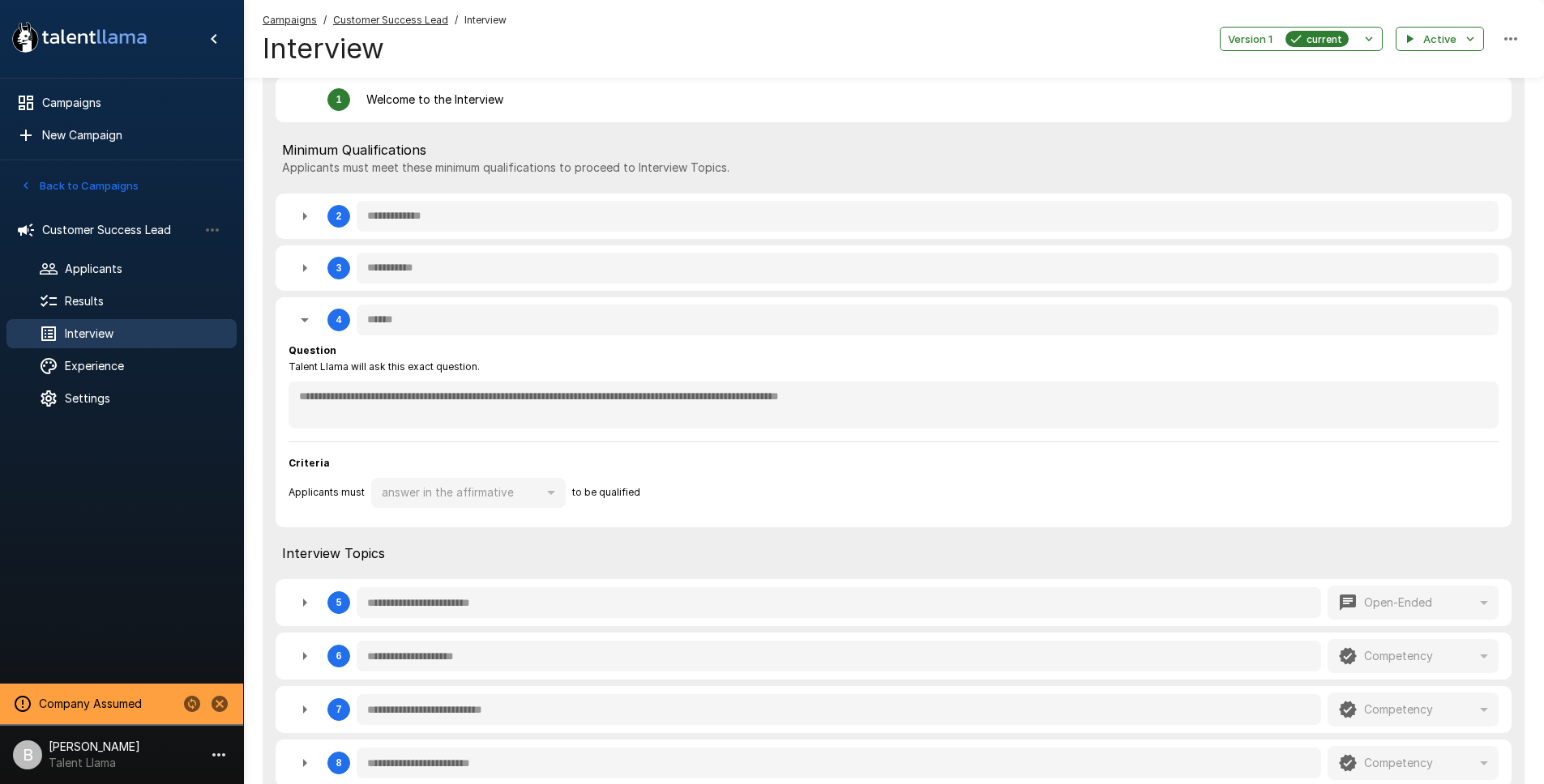
type textarea "*"
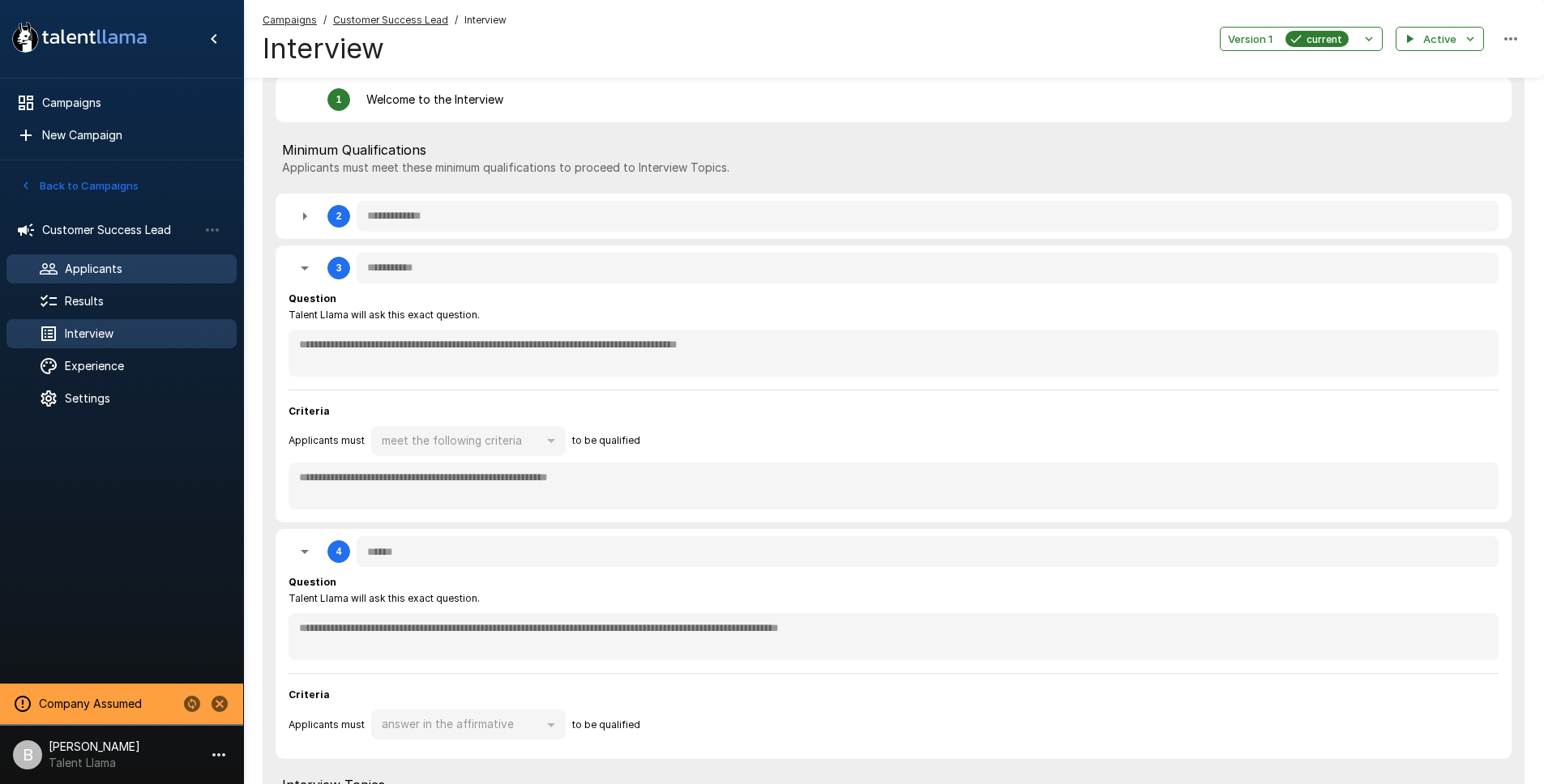
click at [107, 265] on span "Applicants" at bounding box center [144, 269] width 158 height 16
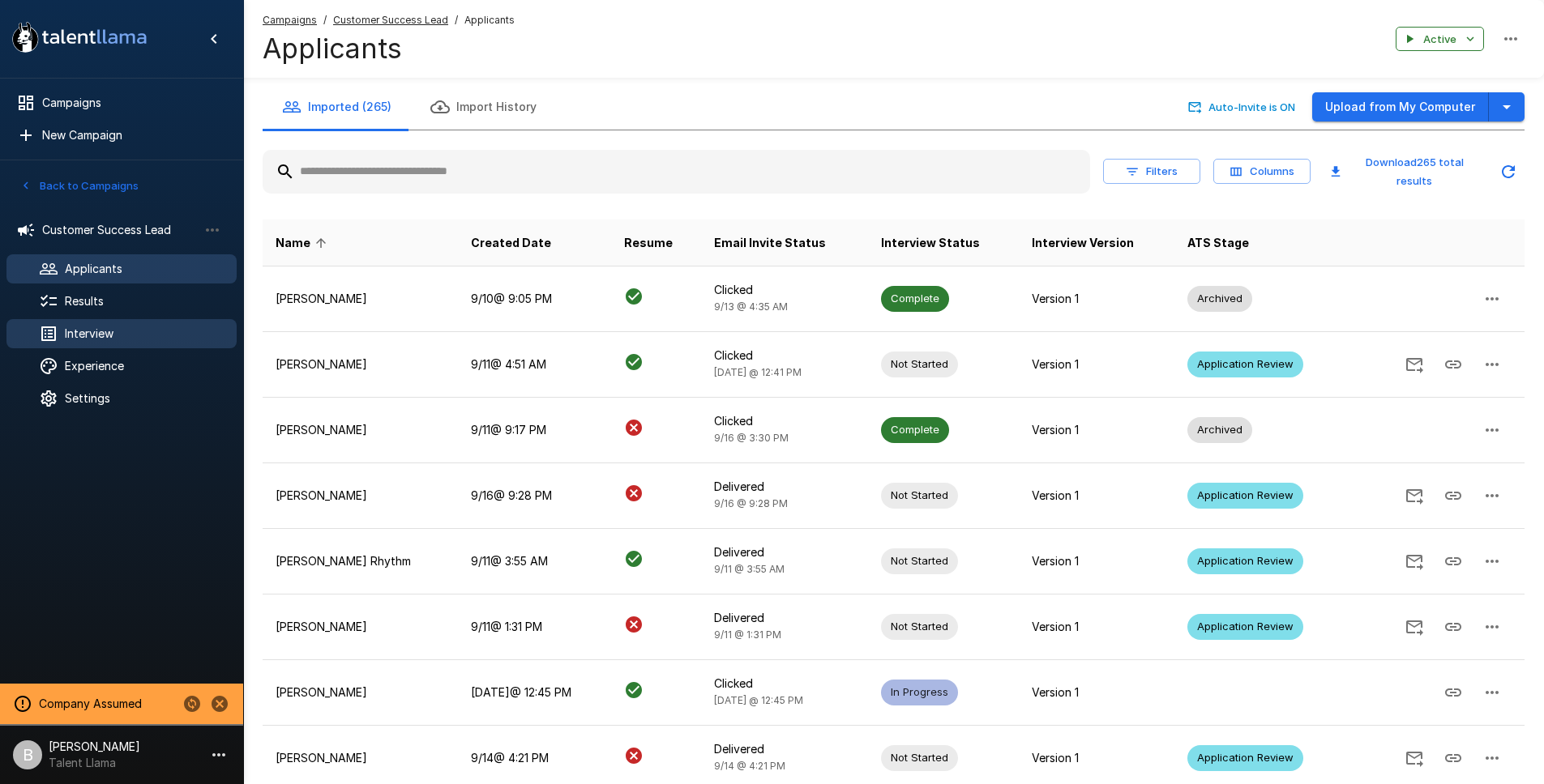
click at [93, 328] on span "Interview" at bounding box center [144, 333] width 158 height 16
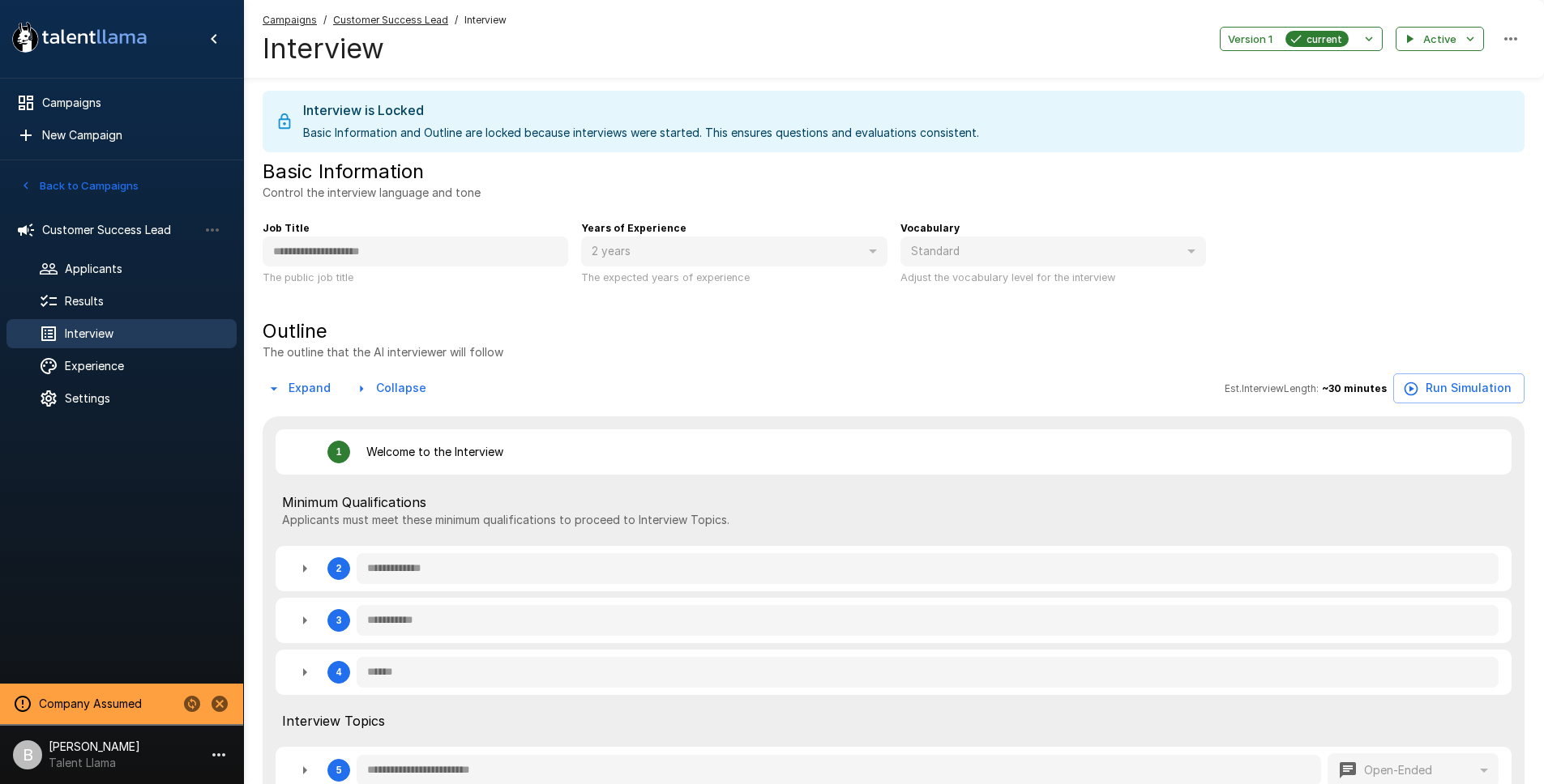
type textarea "*"
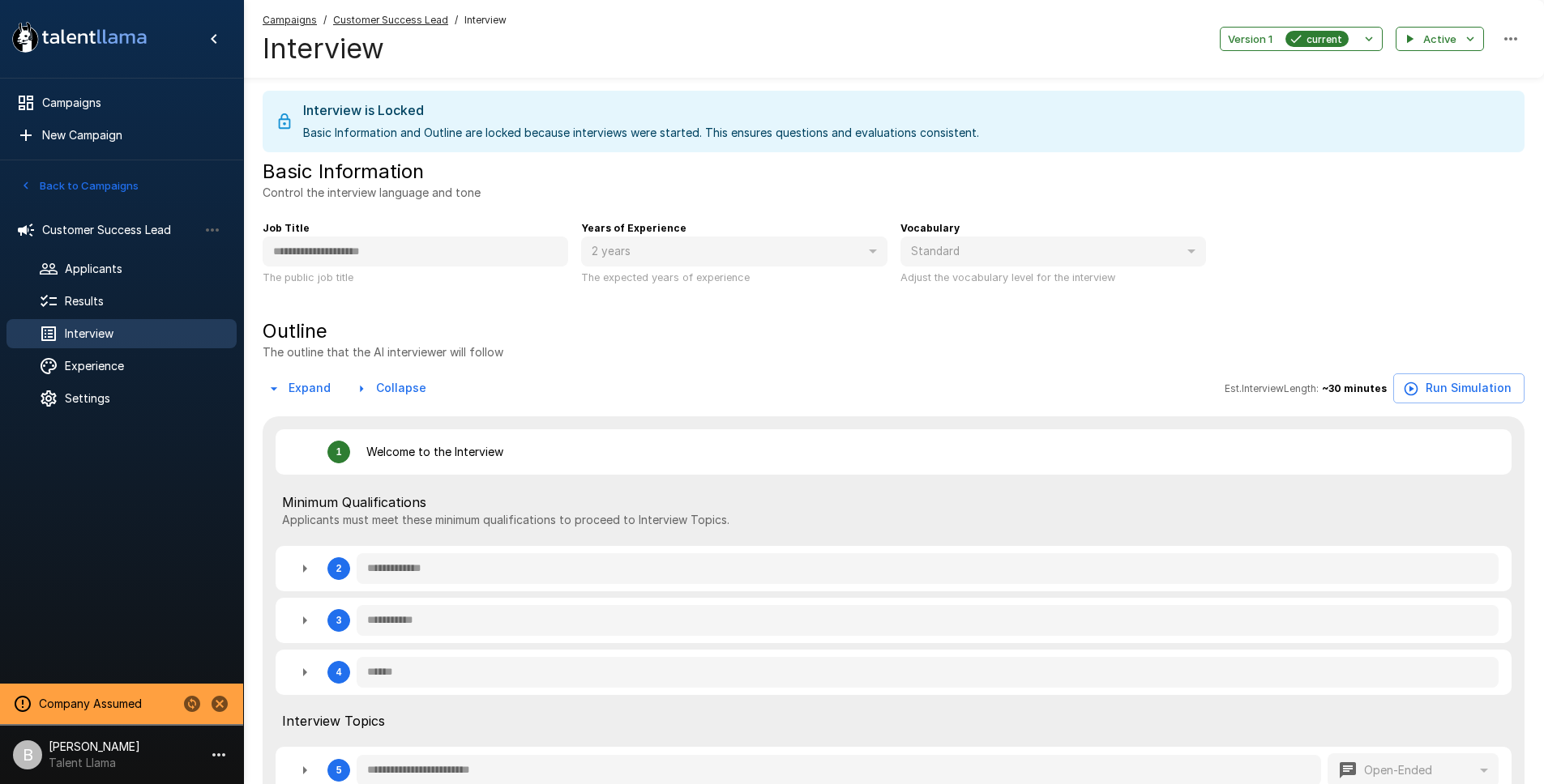
type textarea "*"
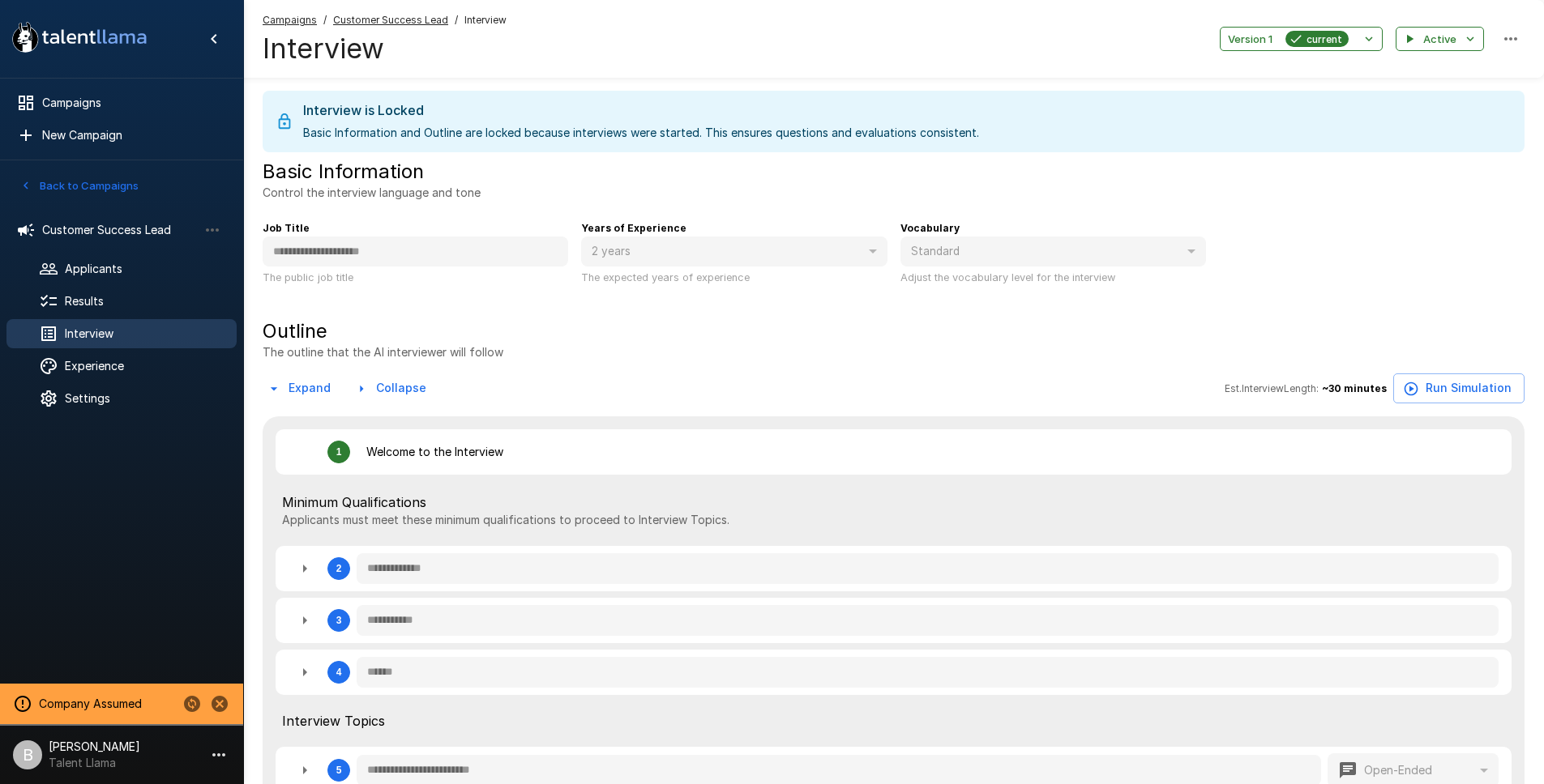
type textarea "*"
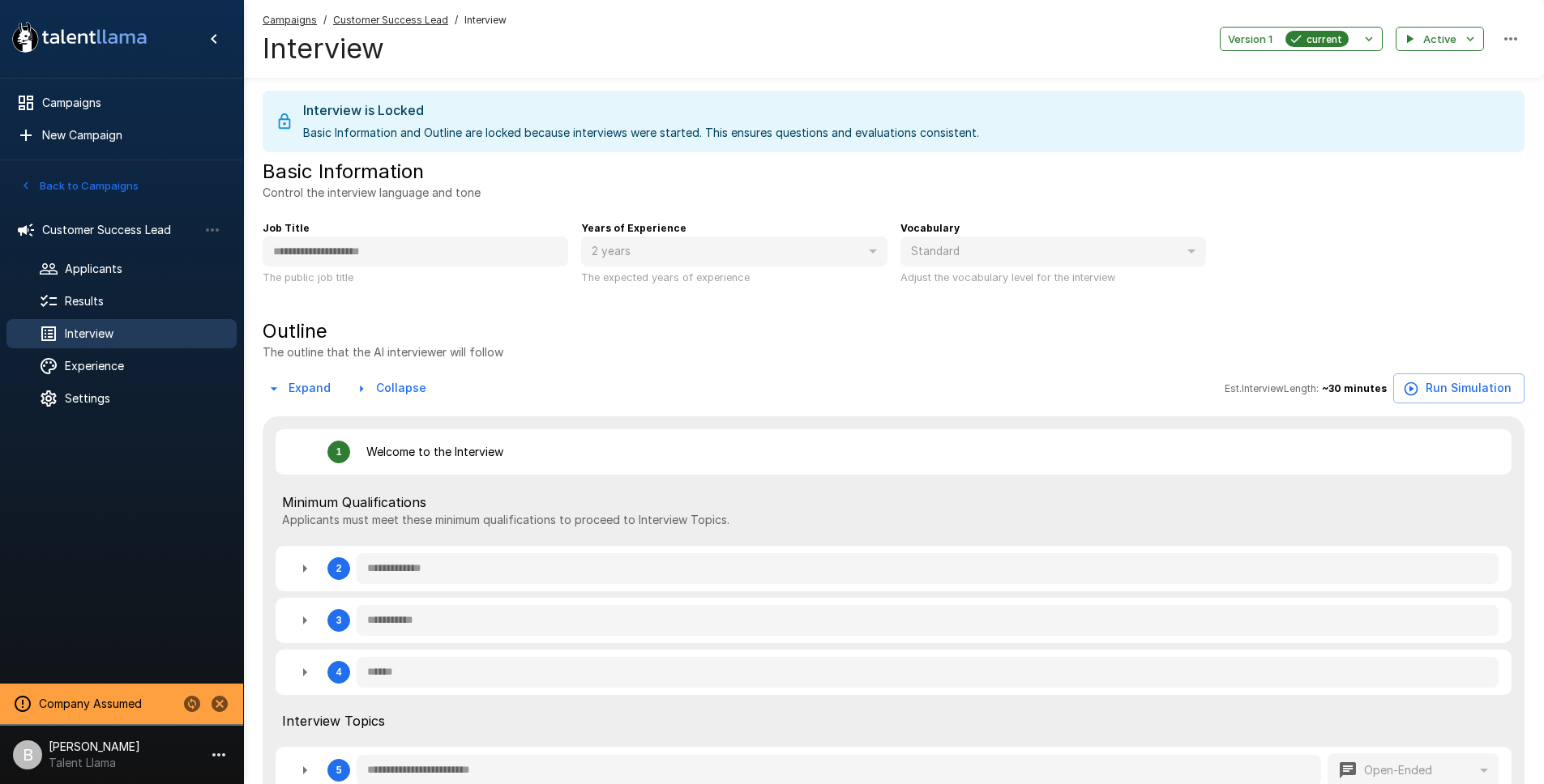
type textarea "*"
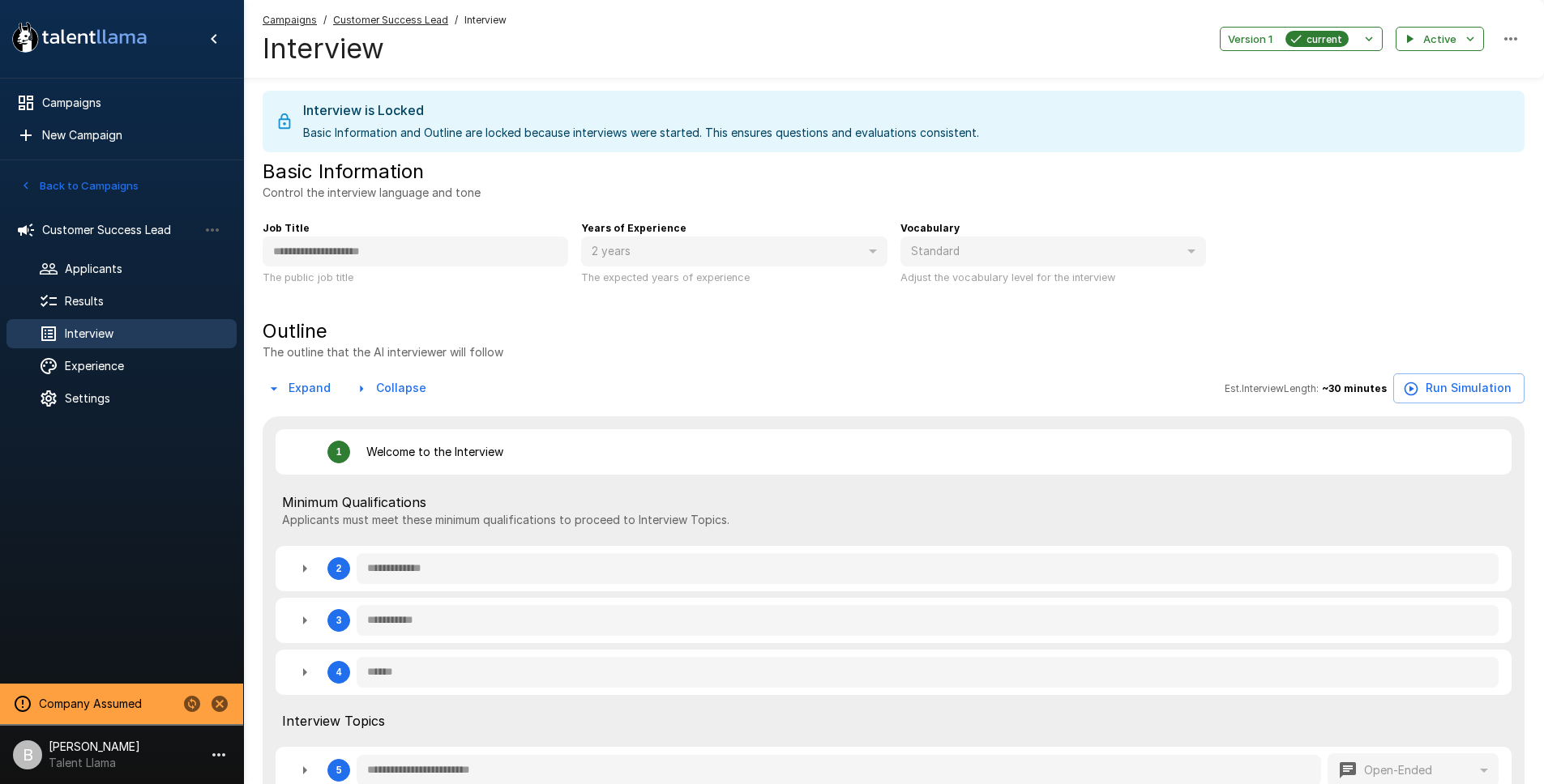
type textarea "*"
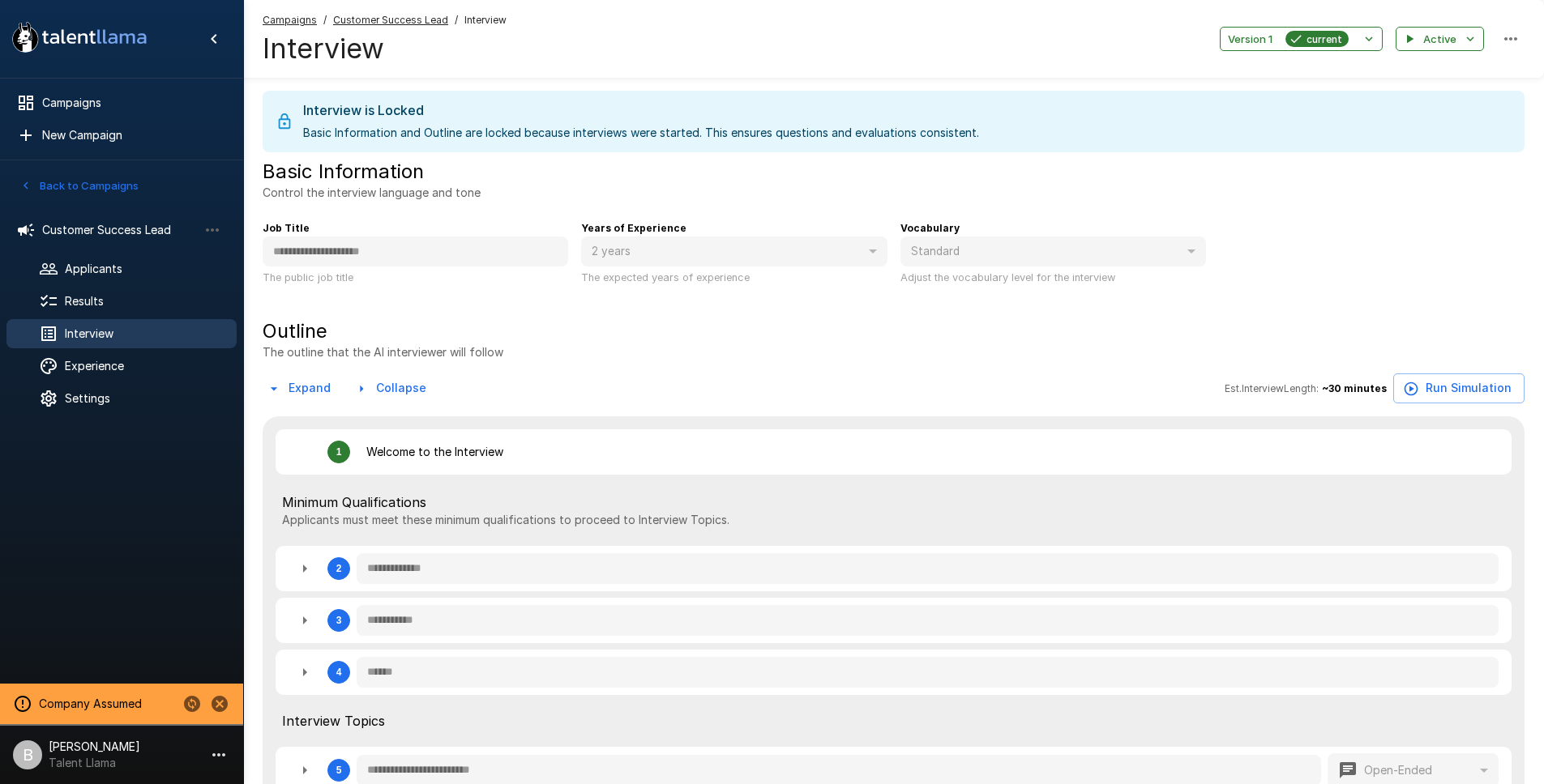
type textarea "*"
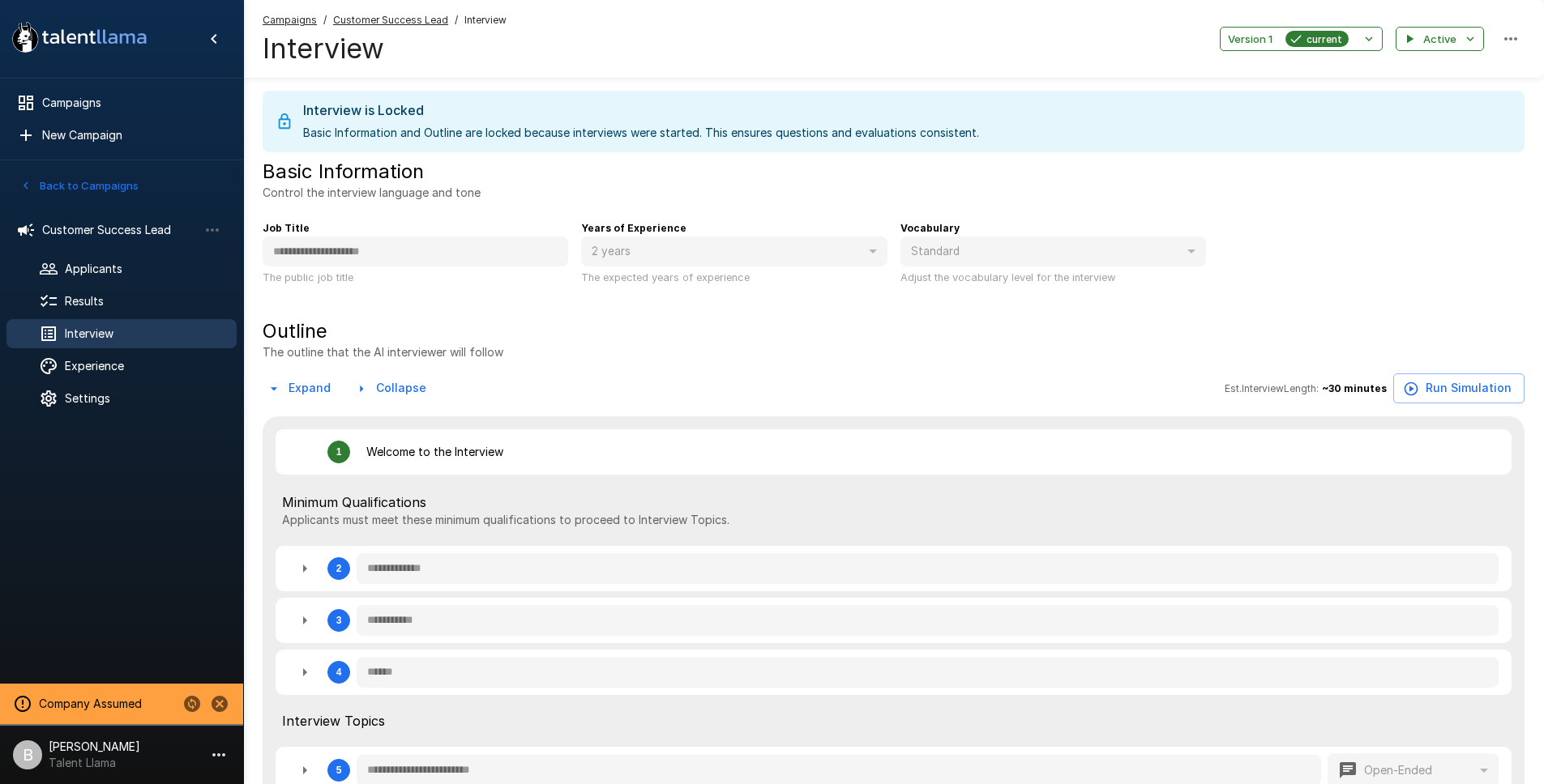
type textarea "*"
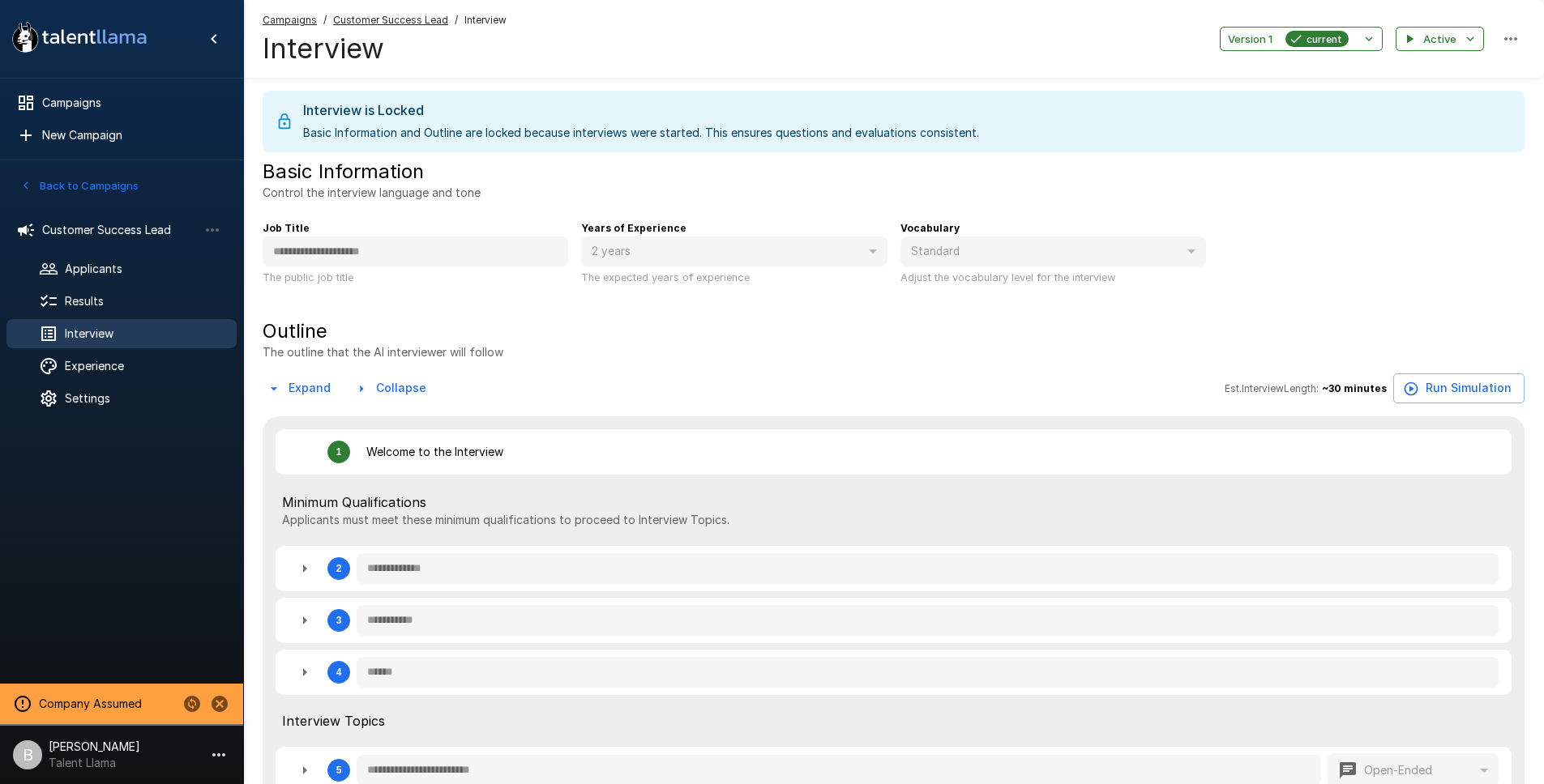
type textarea "*"
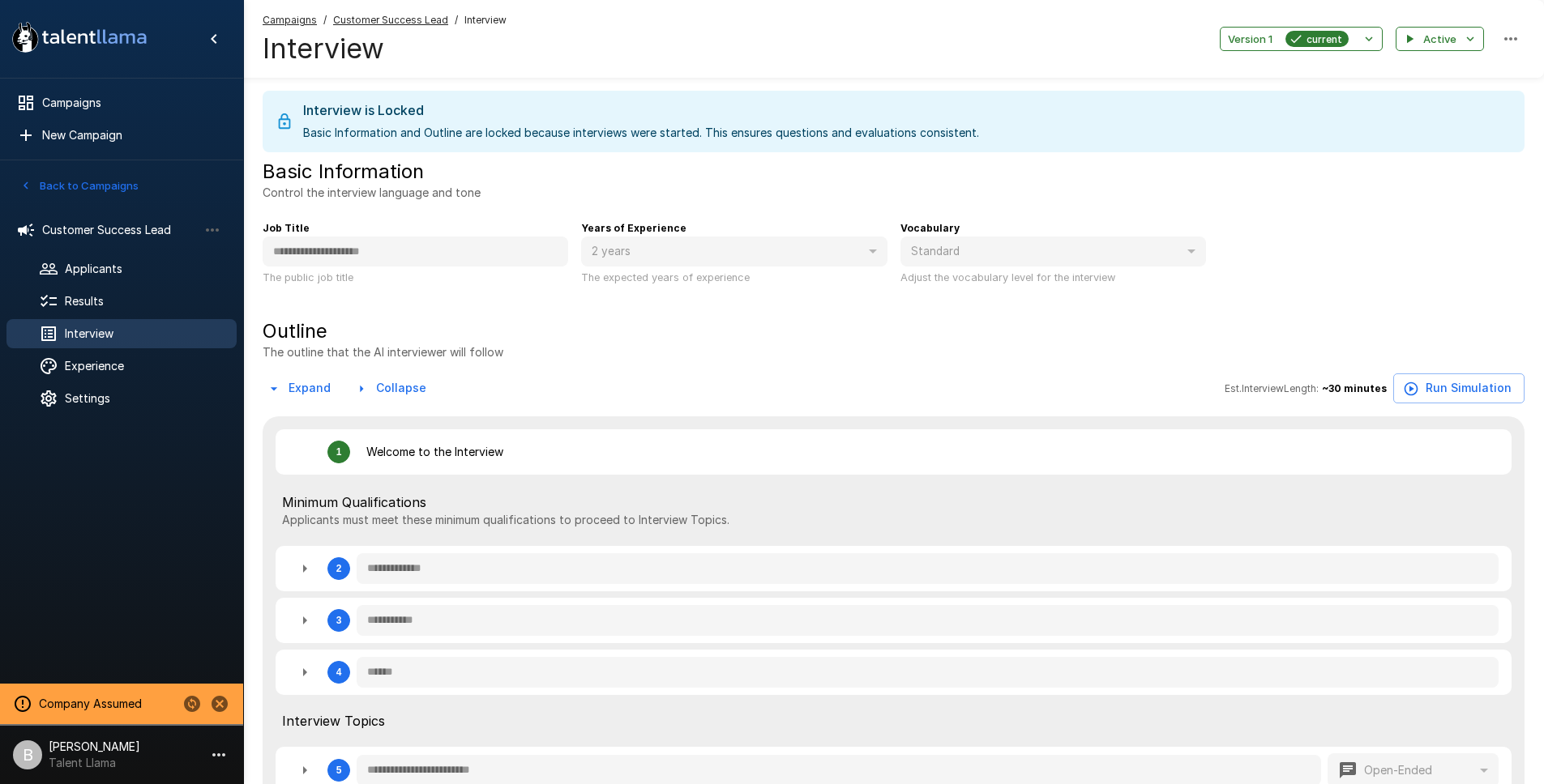
type textarea "*"
click at [102, 256] on div "Applicants" at bounding box center [121, 269] width 230 height 30
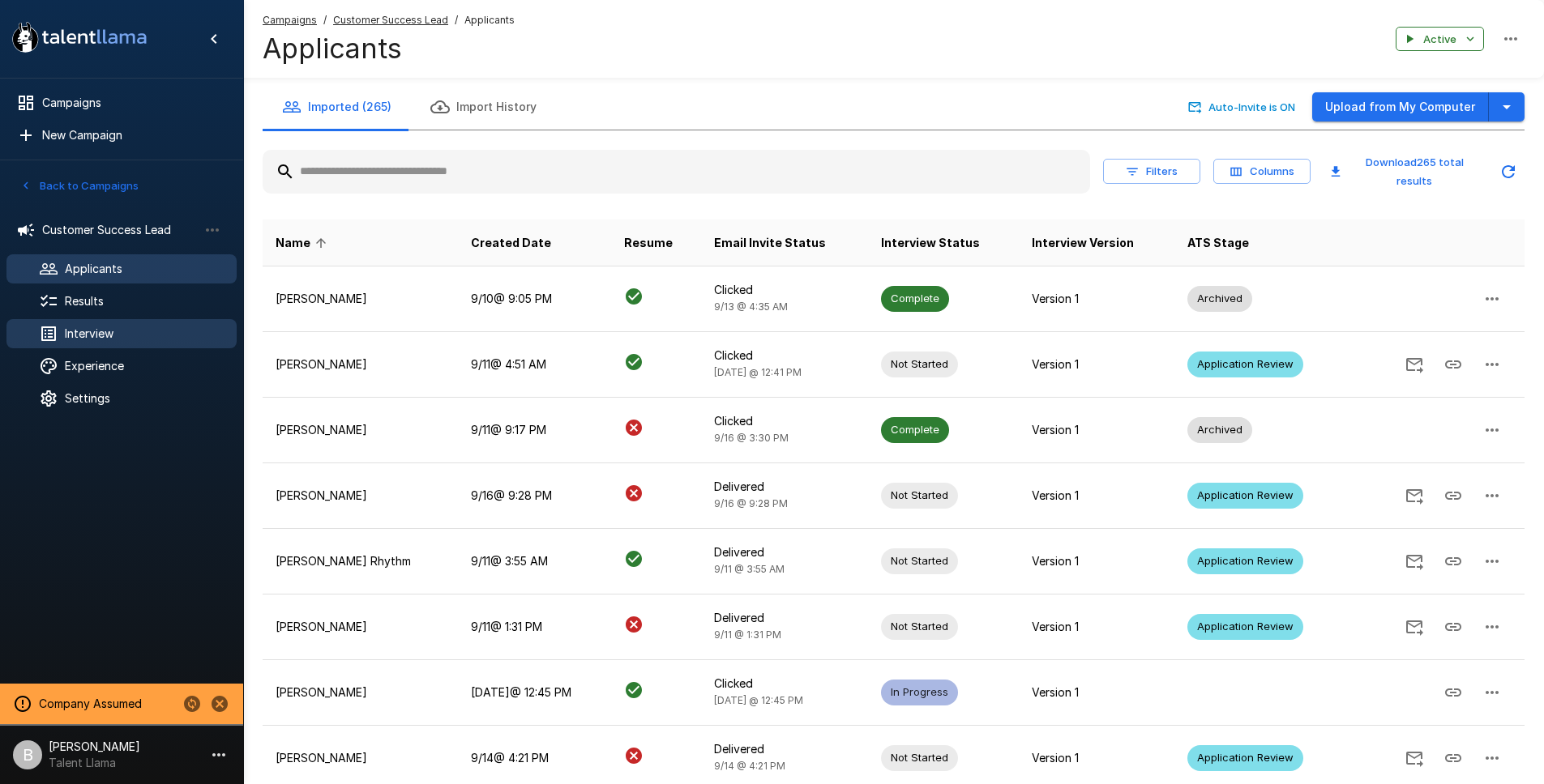
click at [102, 326] on span "Interview" at bounding box center [144, 333] width 158 height 16
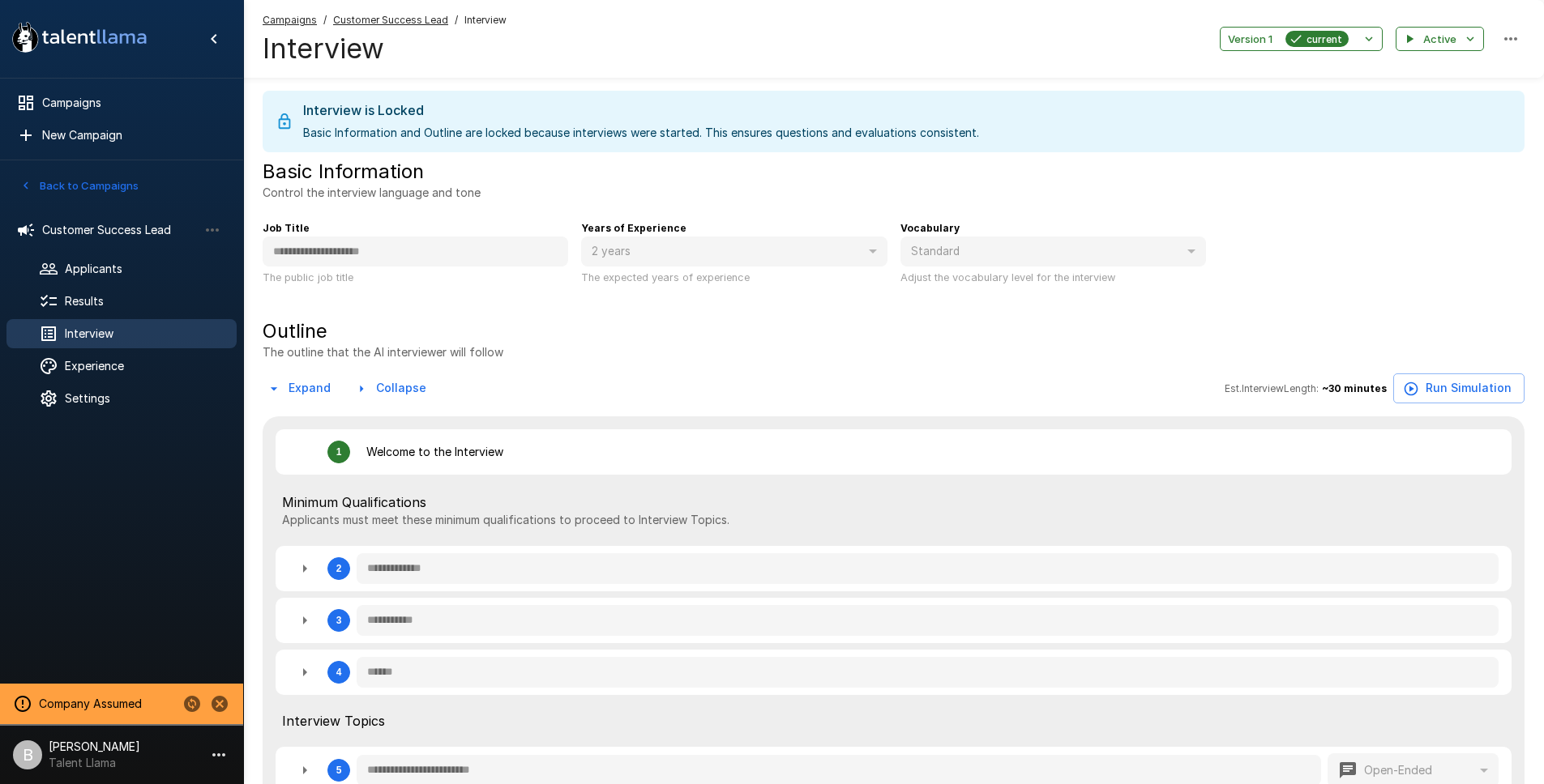
type textarea "*"
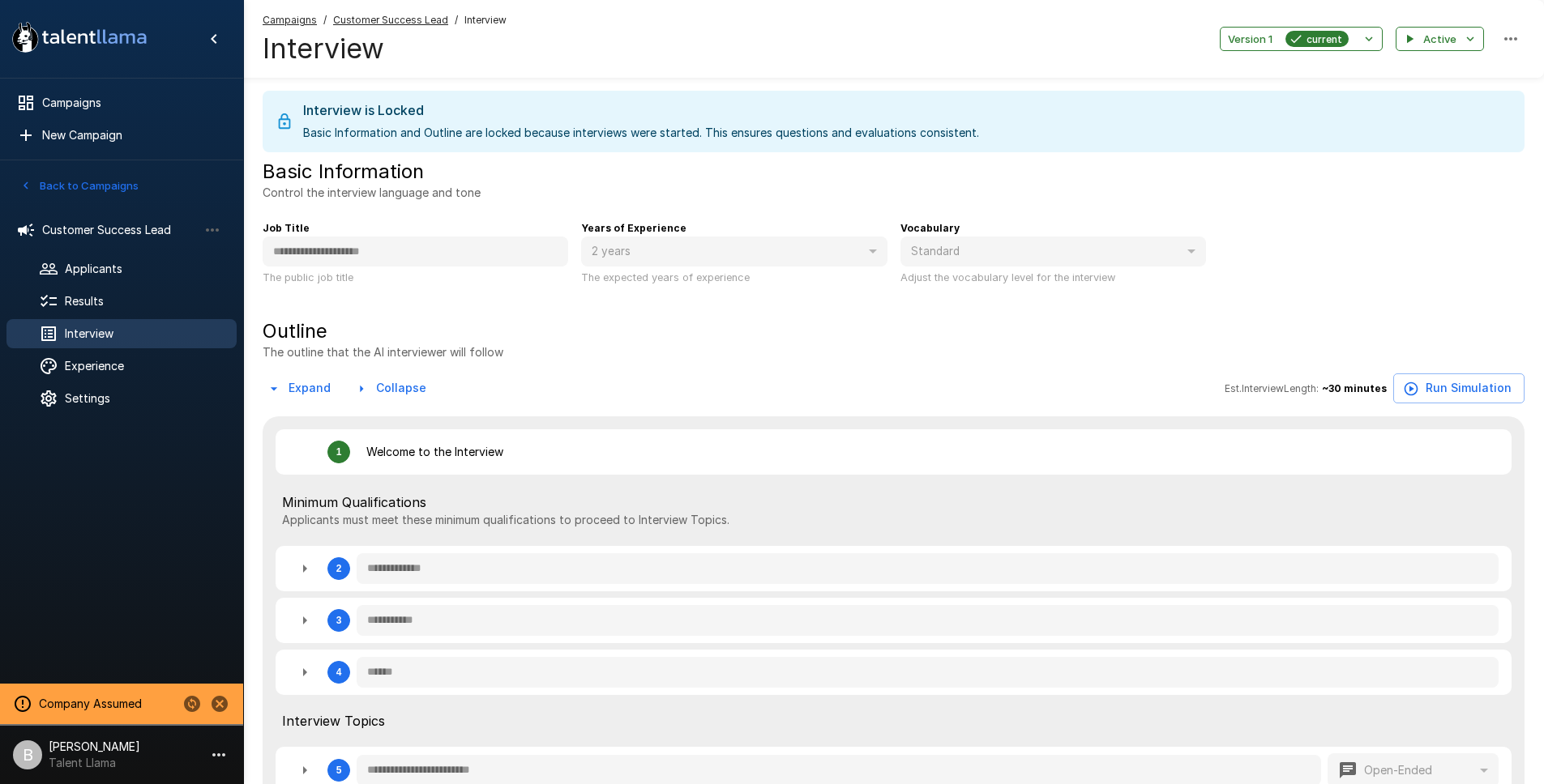
type textarea "*"
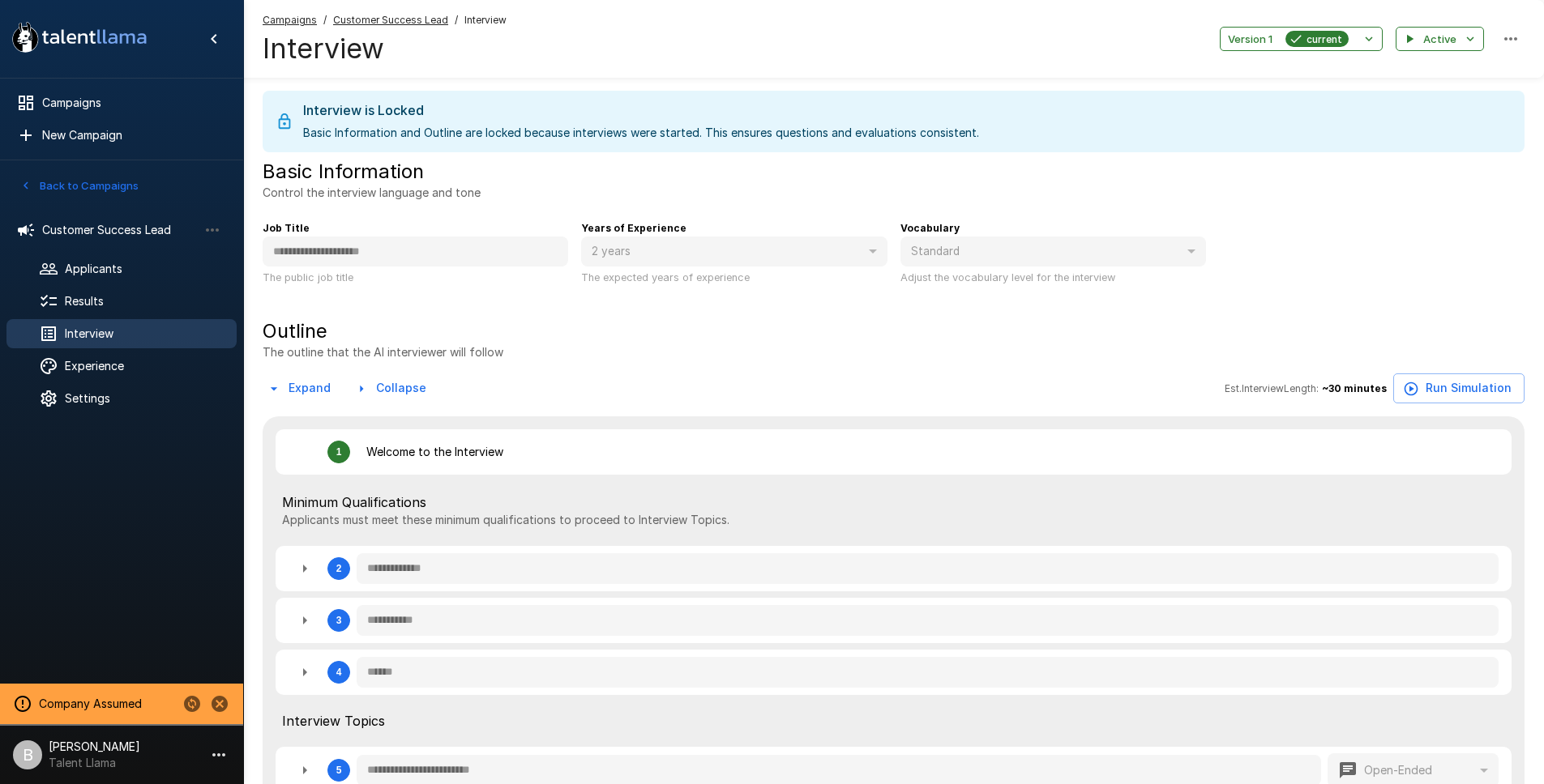
type textarea "*"
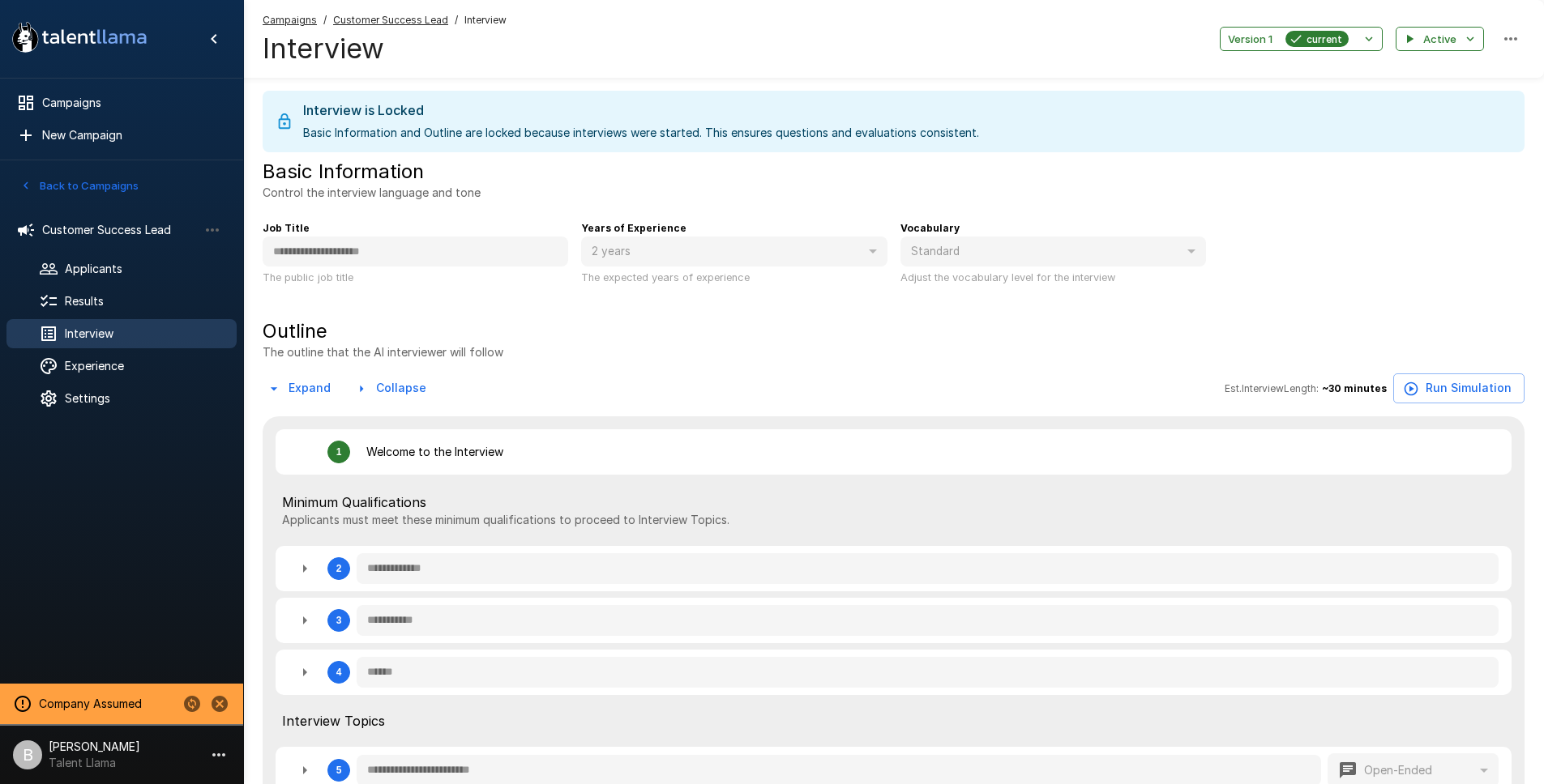
type textarea "*"
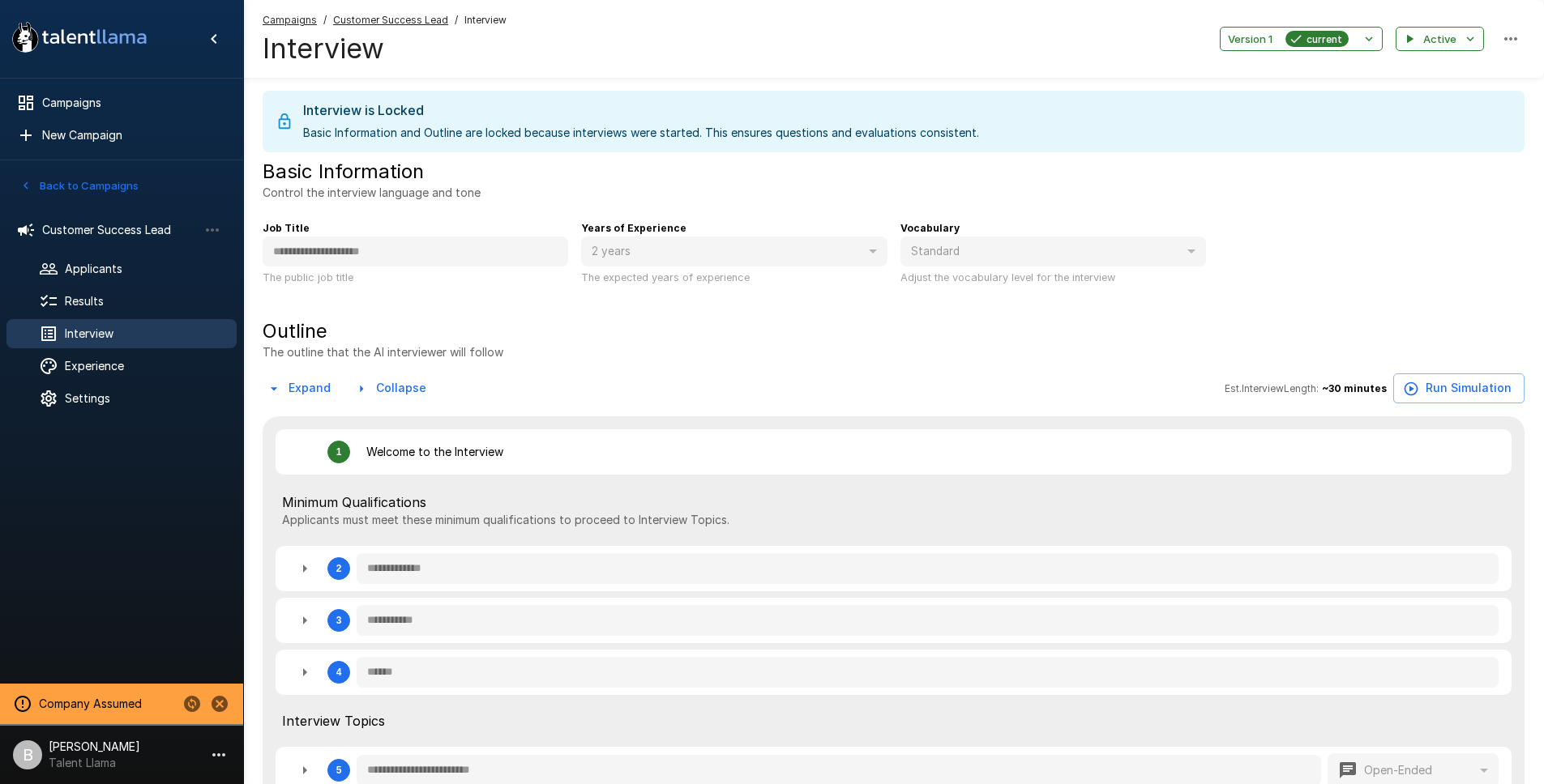
type textarea "*"
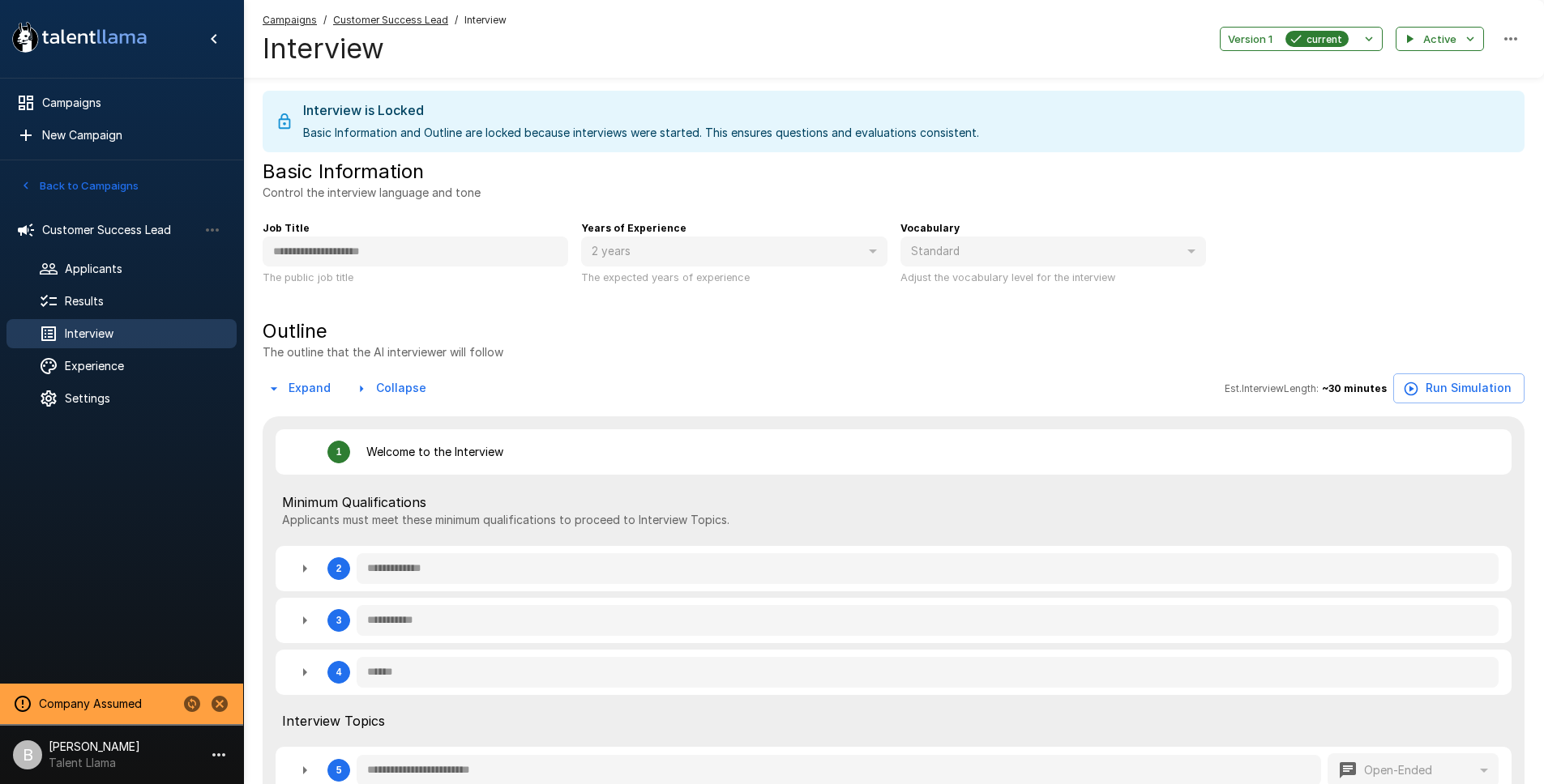
type textarea "*"
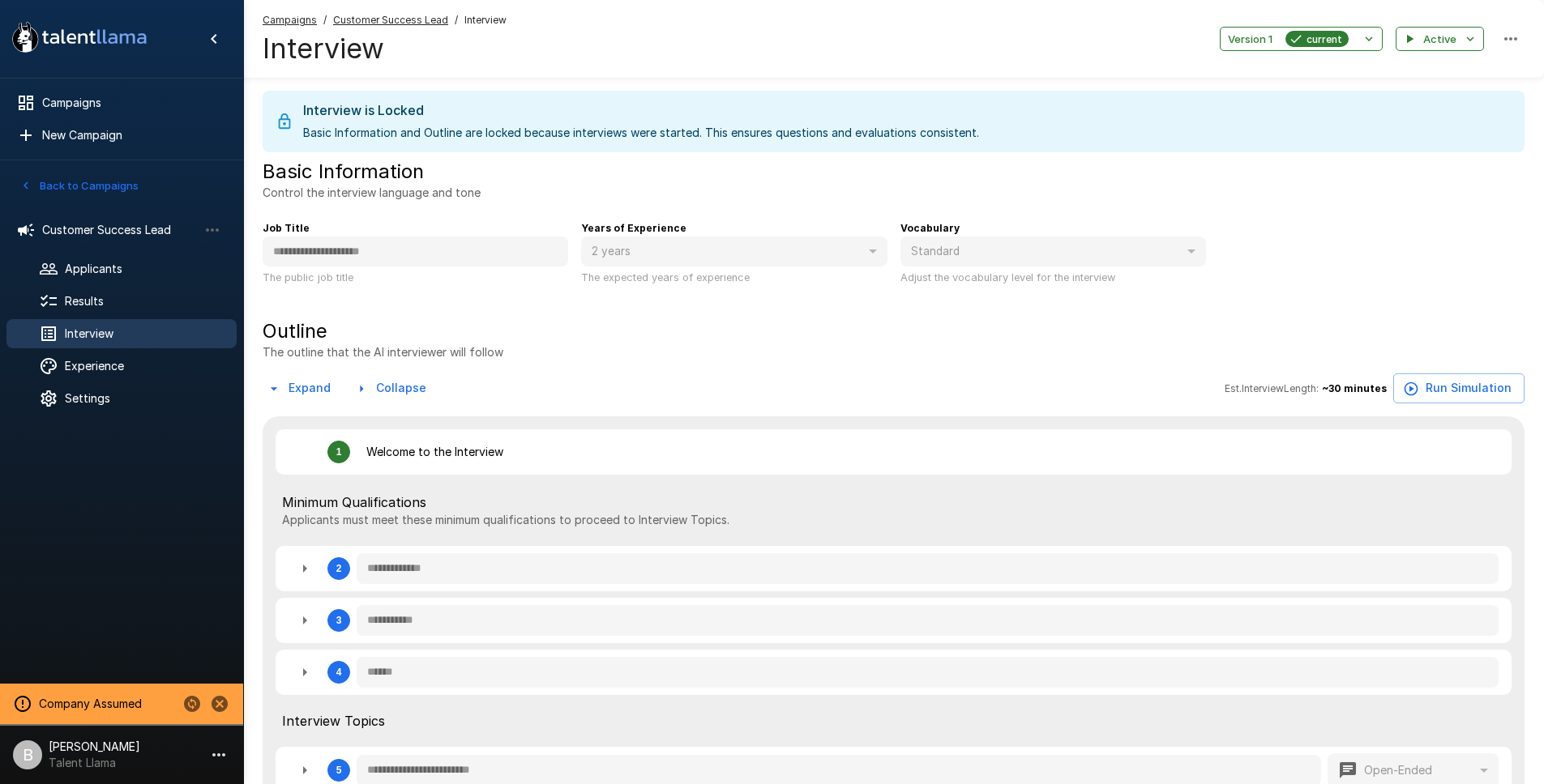
type textarea "*"
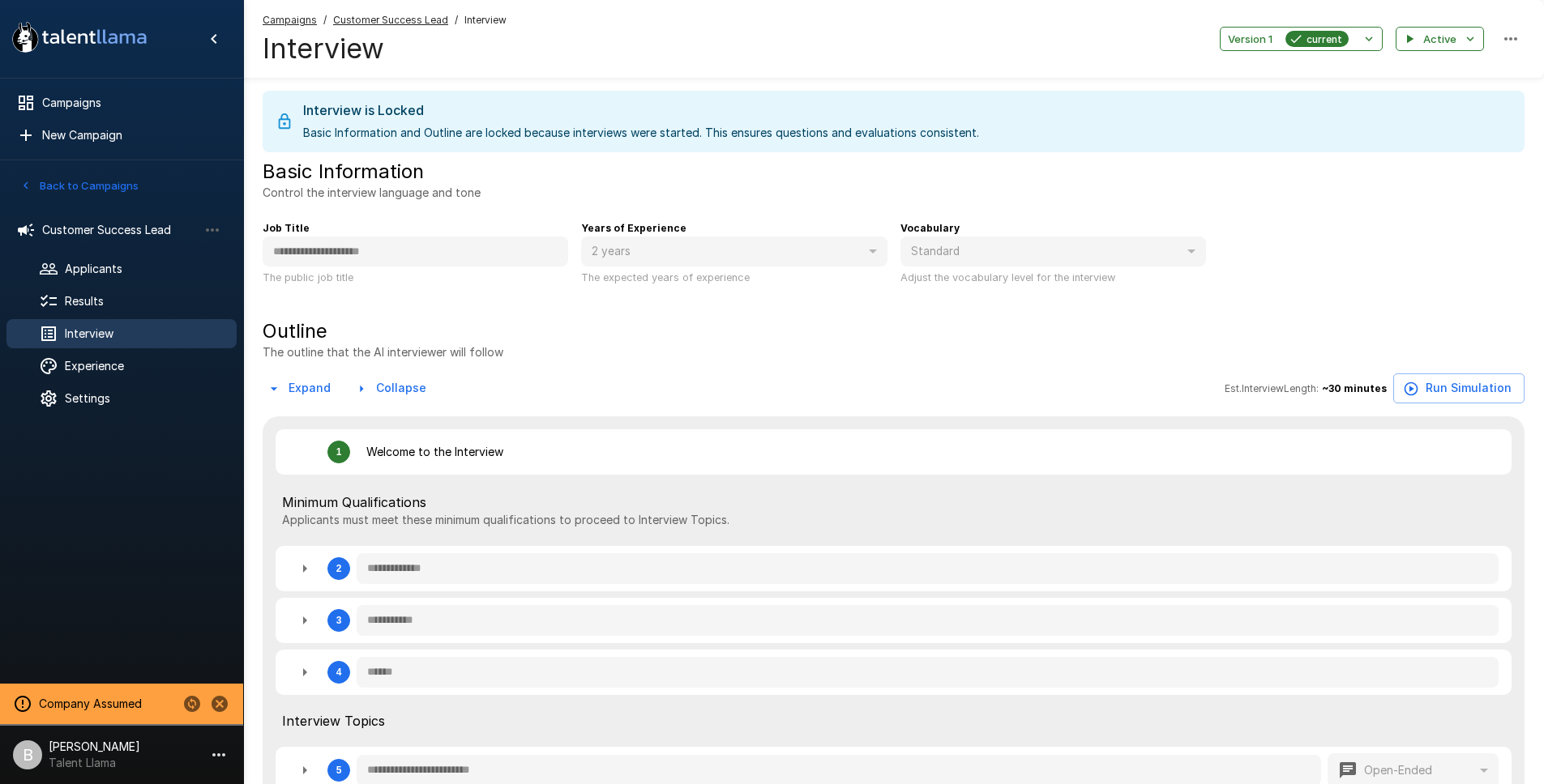
type textarea "*"
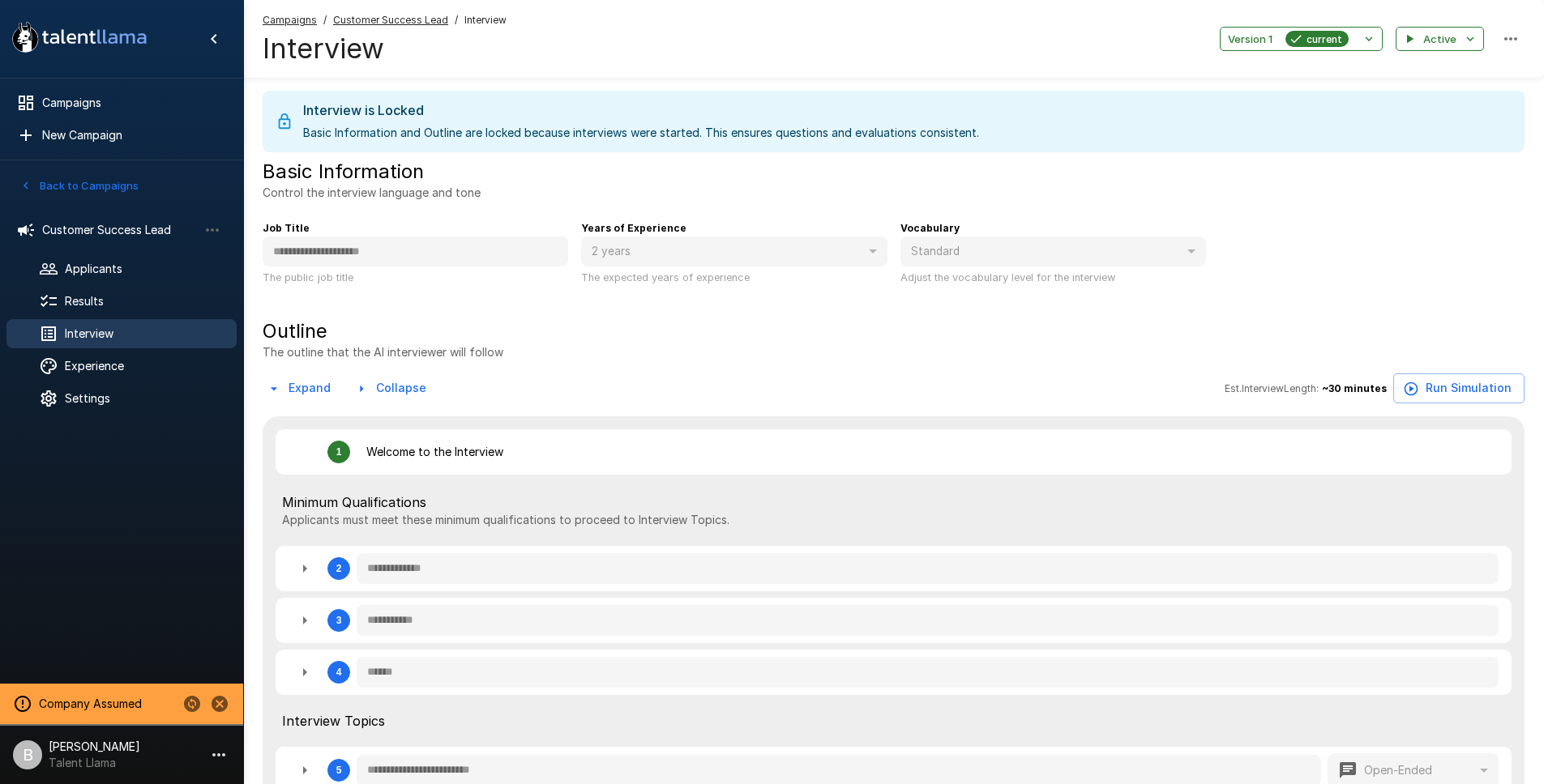
type textarea "*"
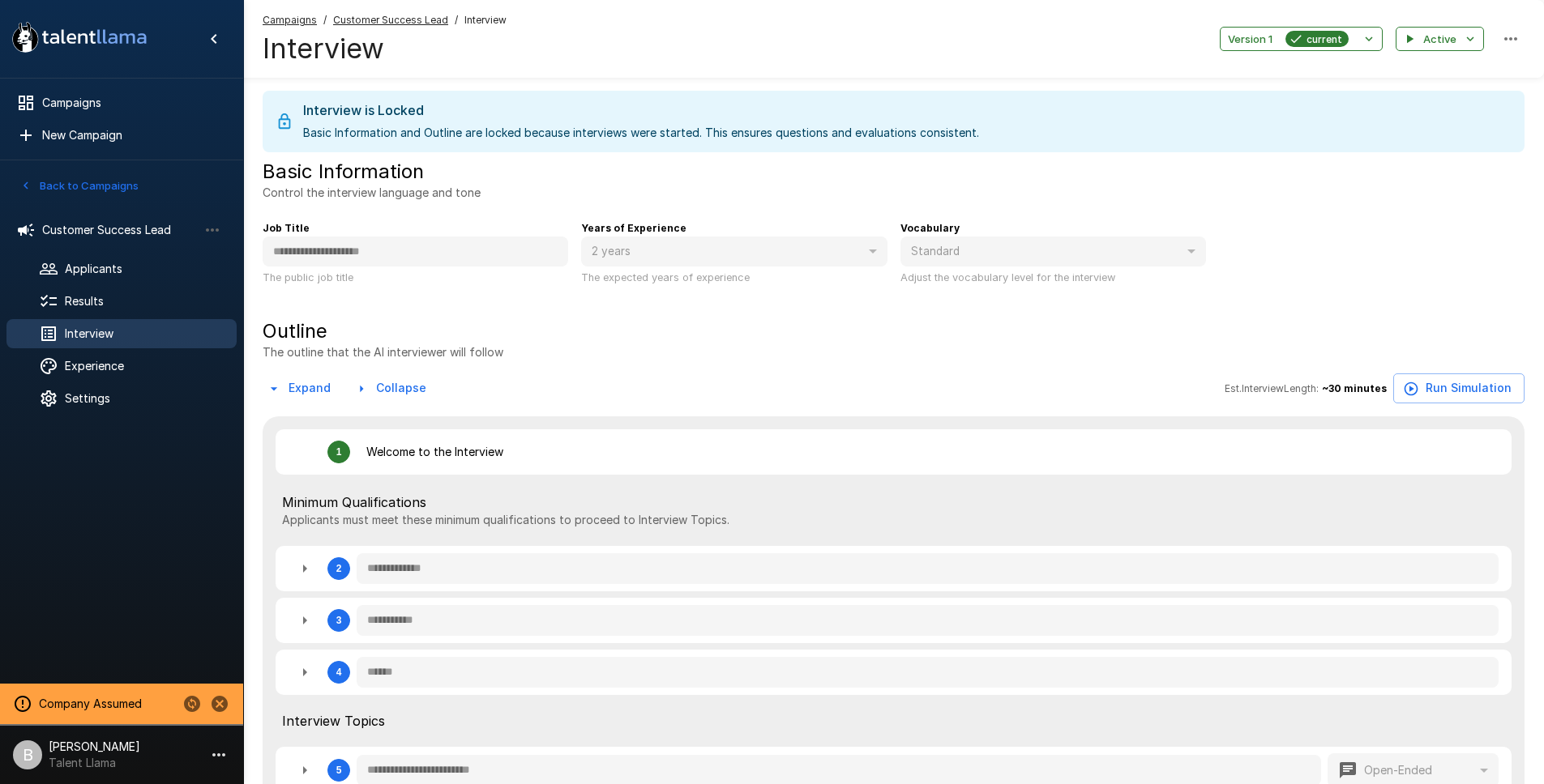
type textarea "*"
click at [311, 674] on icon "button" at bounding box center [304, 672] width 19 height 19
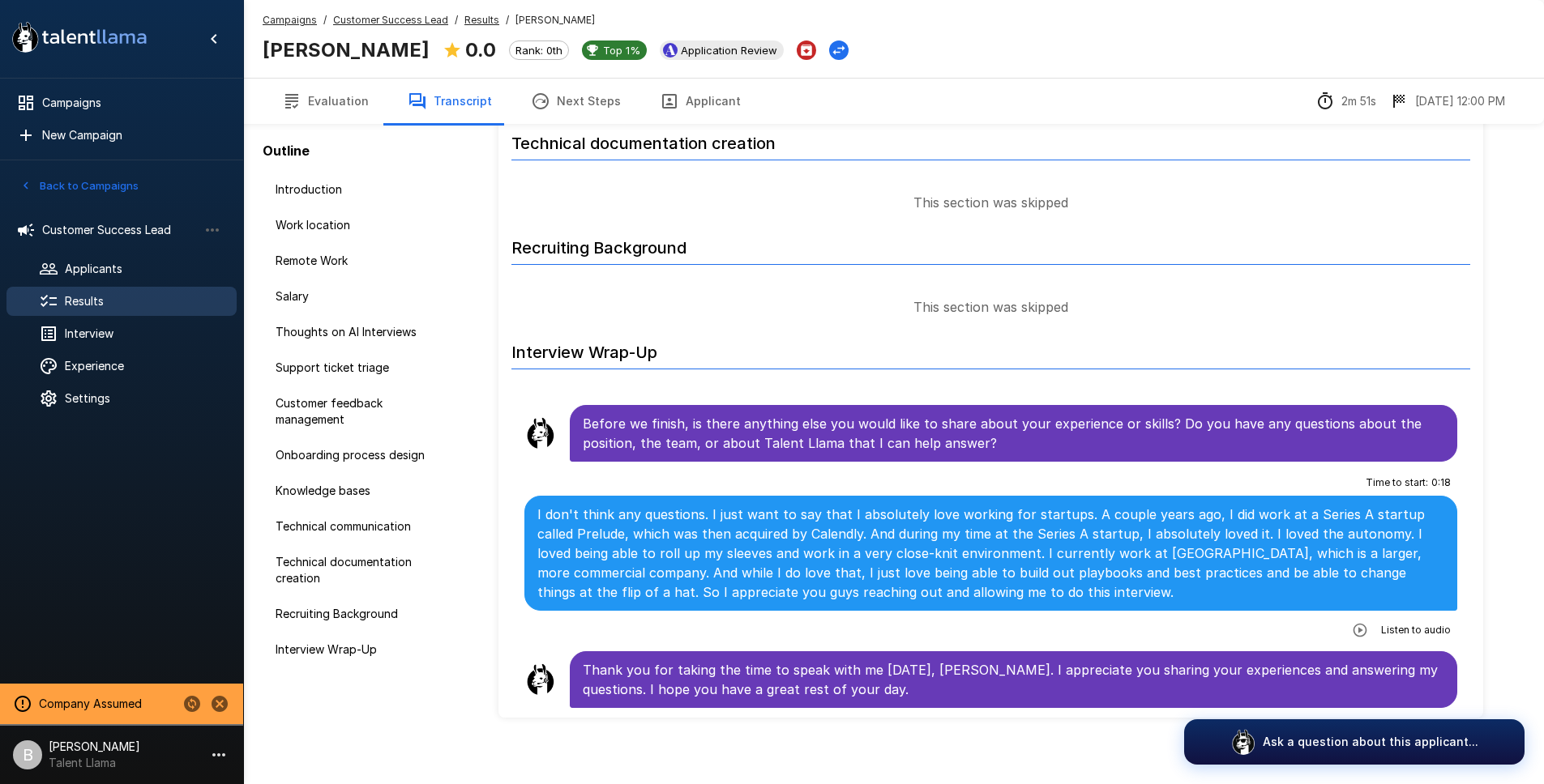
scroll to position [73, 0]
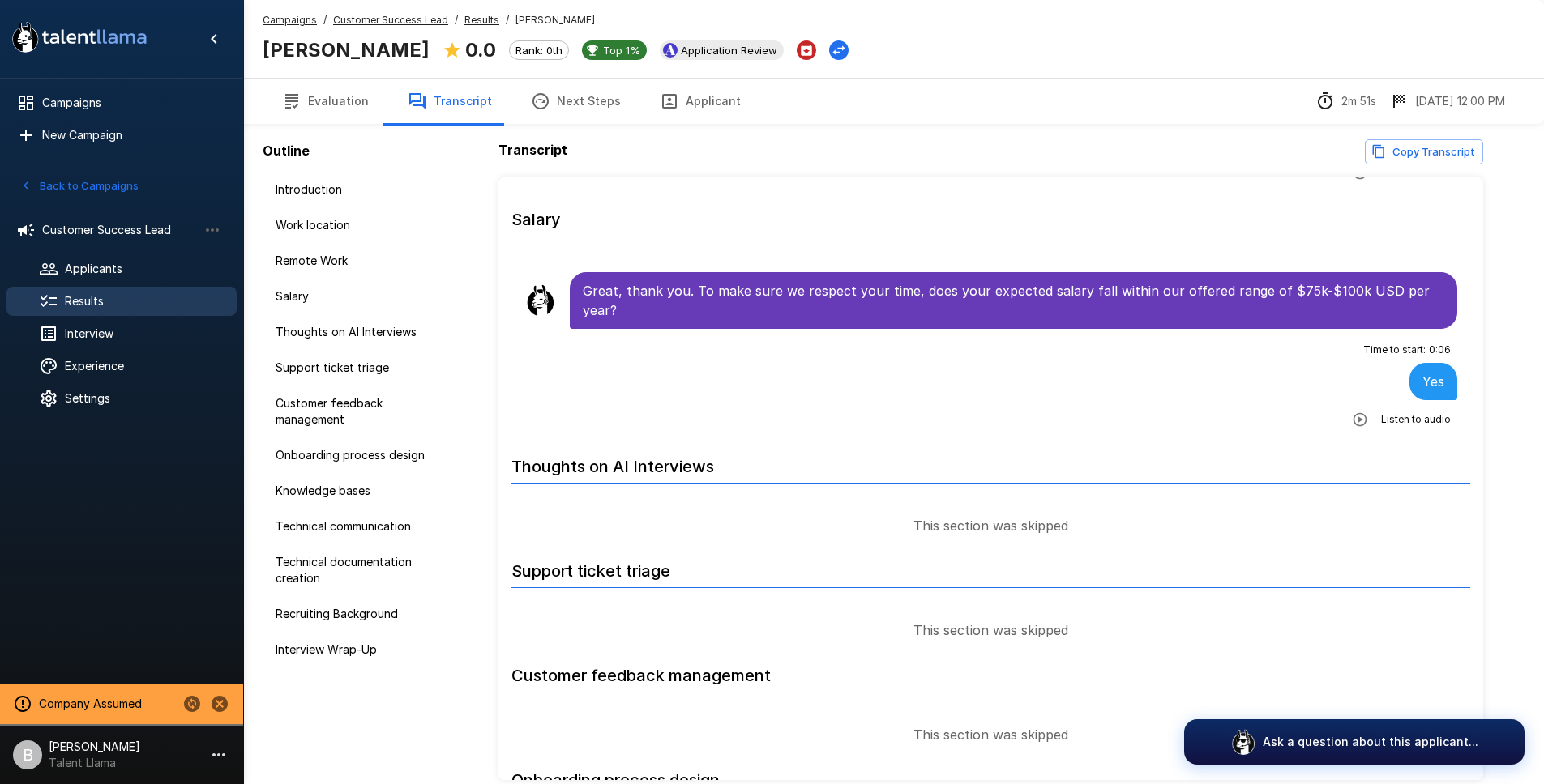
scroll to position [659, 0]
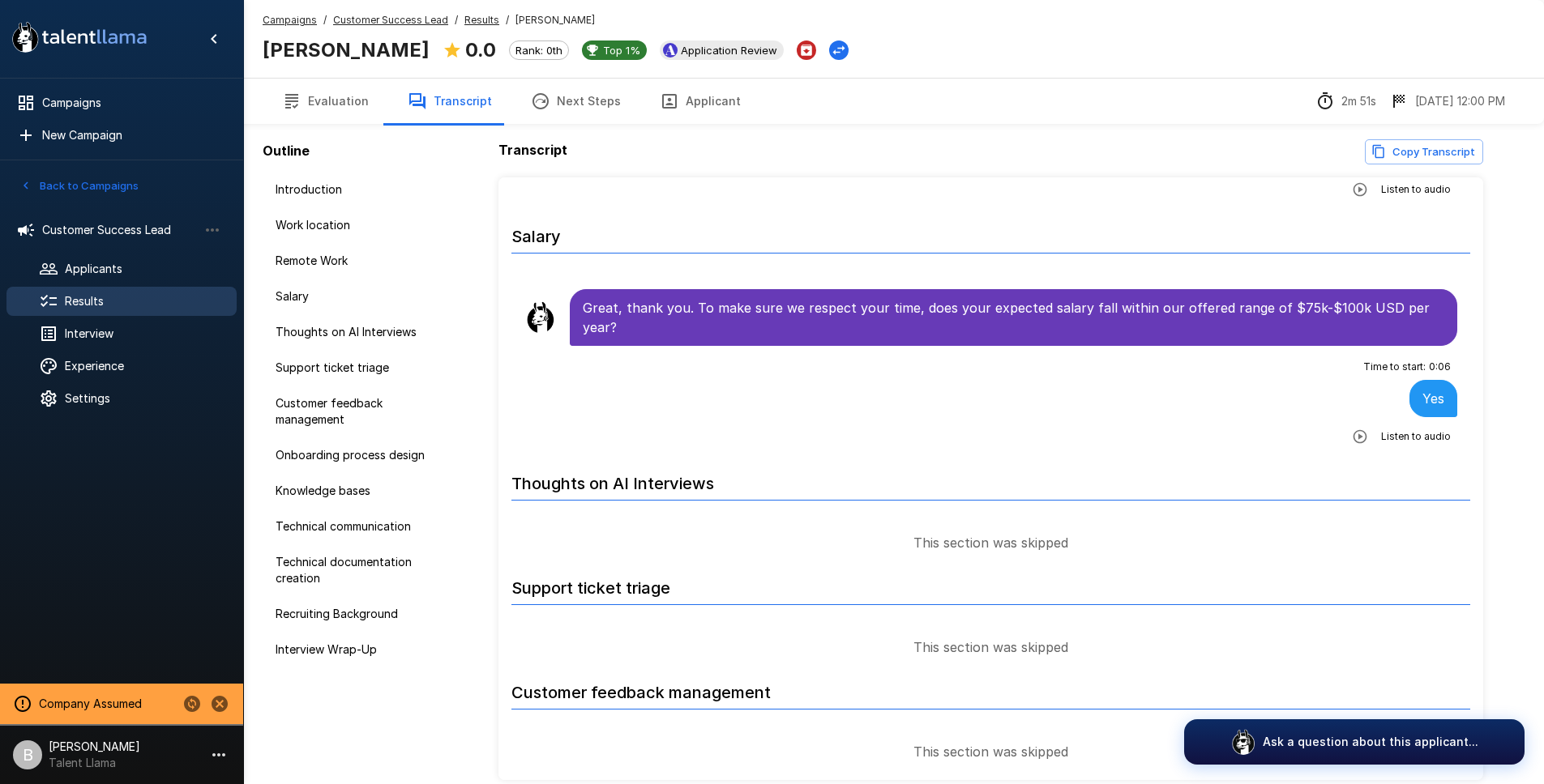
click at [1358, 449] on div "Listen to audio" at bounding box center [1398, 437] width 105 height 30
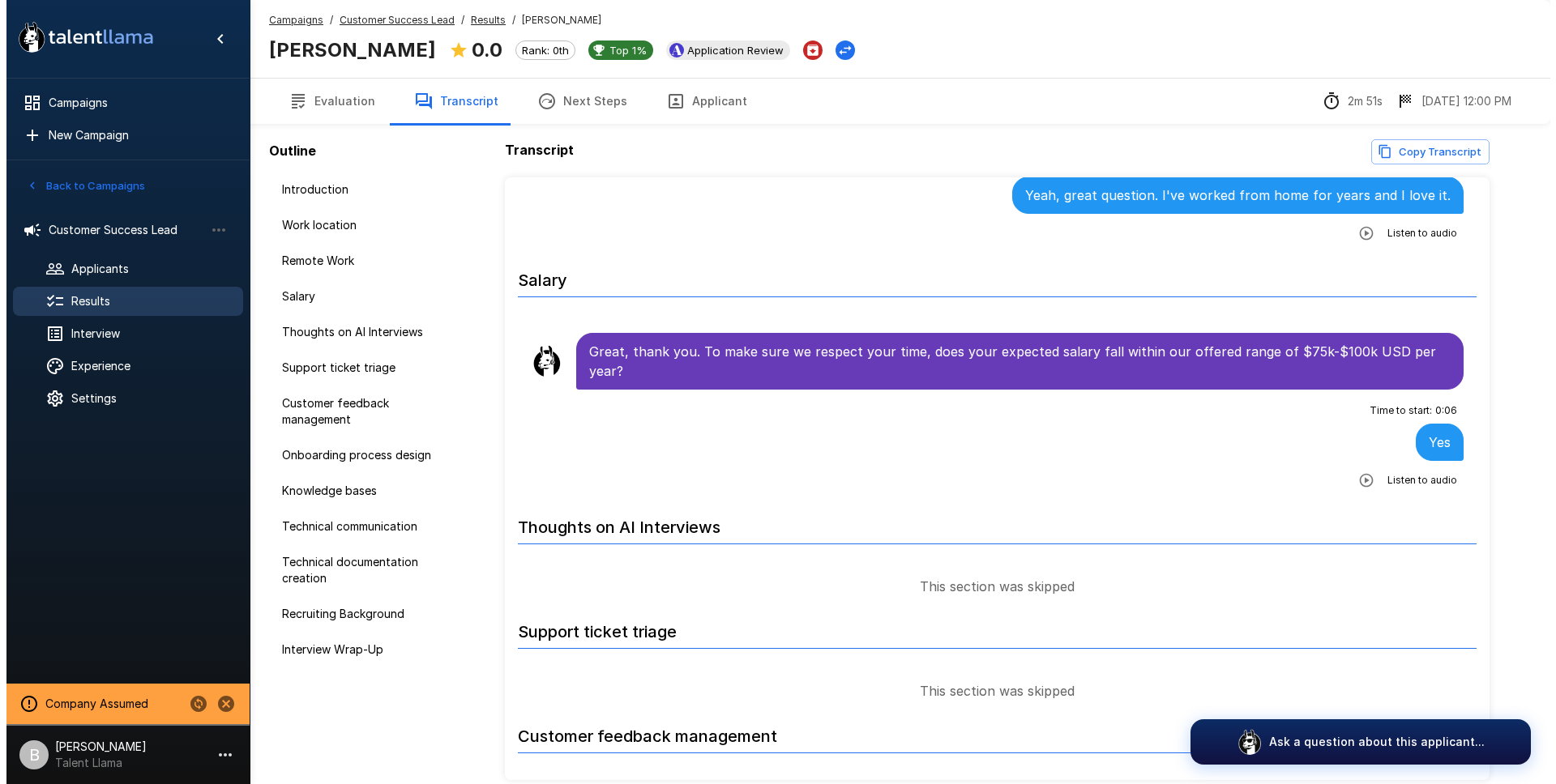
scroll to position [380, 0]
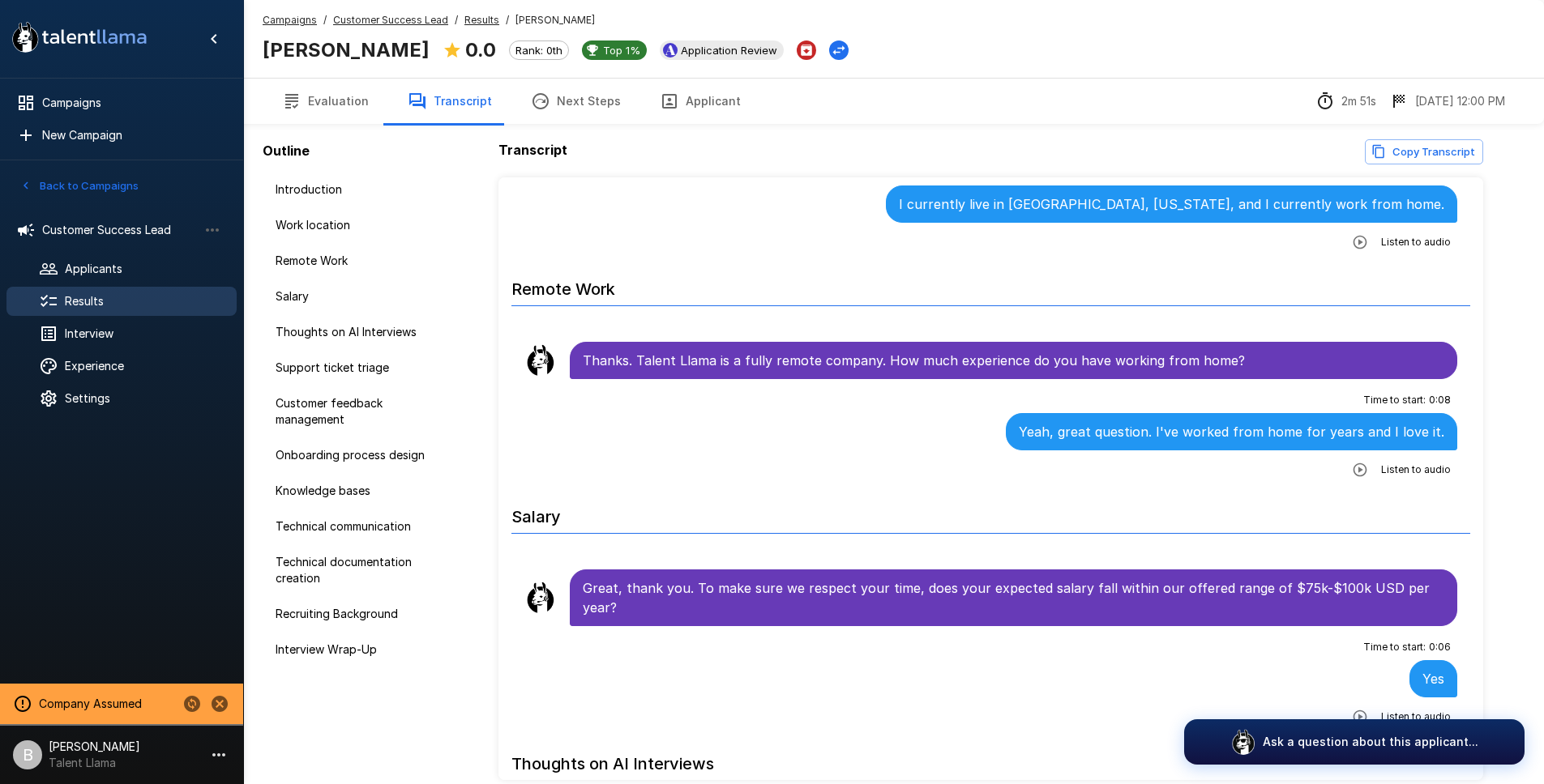
click at [1352, 474] on icon "button" at bounding box center [1360, 469] width 16 height 16
drag, startPoint x: 1283, startPoint y: 473, endPoint x: -73, endPoint y: 298, distance: 1367.2
click at [0, 298] on html ".st0{fill:#FFFFFF;} .st1{fill:#76a4ed;} Campaigns New Campaign Active 1 Custome…" at bounding box center [772, 392] width 1544 height 784
click at [722, 97] on button "Applicant" at bounding box center [700, 101] width 120 height 46
